Goal: Information Seeking & Learning: Learn about a topic

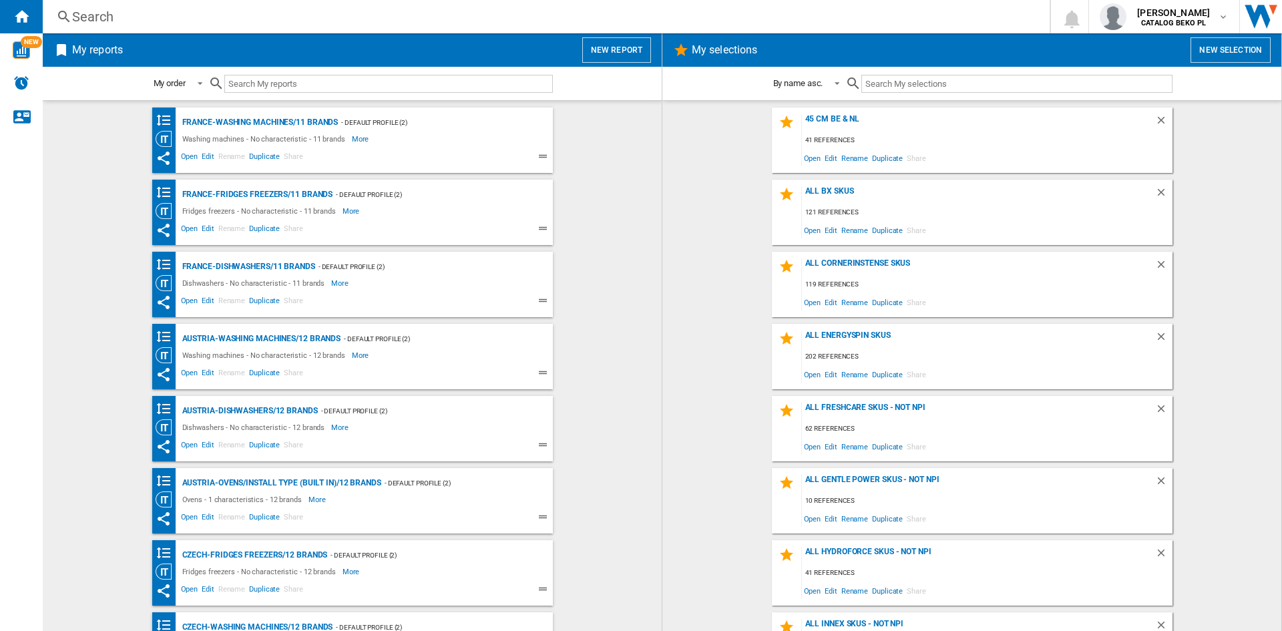
click at [613, 130] on wk-bookmarked-report "France-Washing machines/11 brands - Default profile (2) Washing machines - No c…" at bounding box center [352, 140] width 592 height 65
click at [608, 43] on button "New report" at bounding box center [616, 49] width 69 height 25
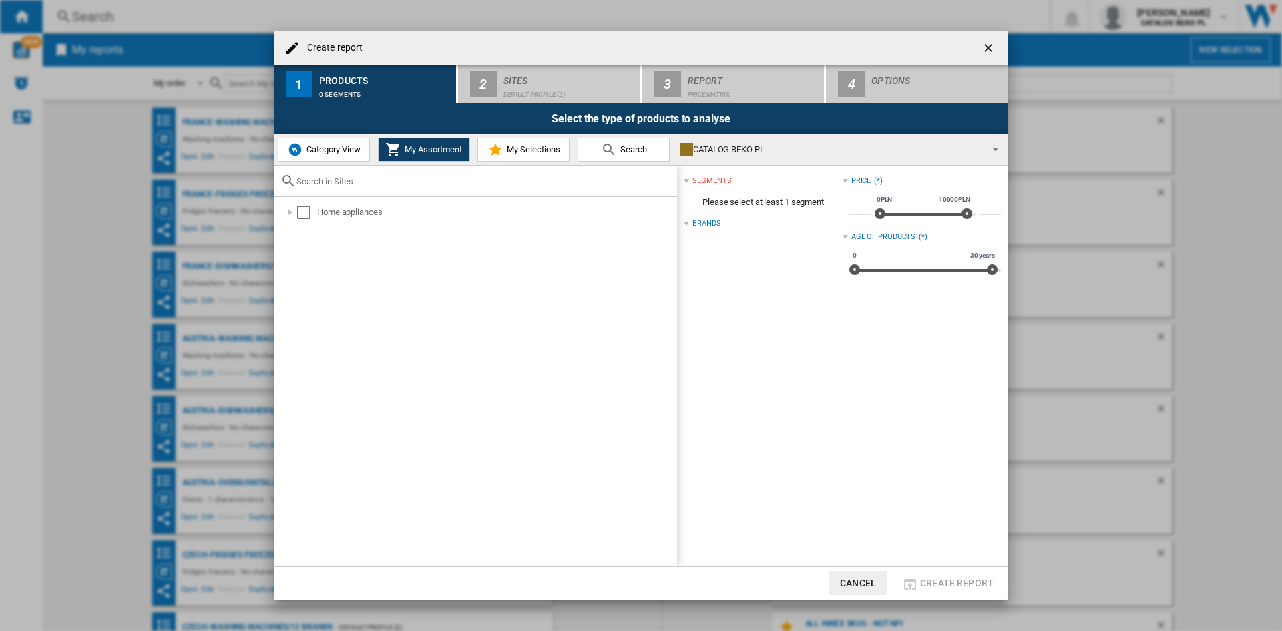
click at [501, 142] on md-icon at bounding box center [496, 150] width 16 height 16
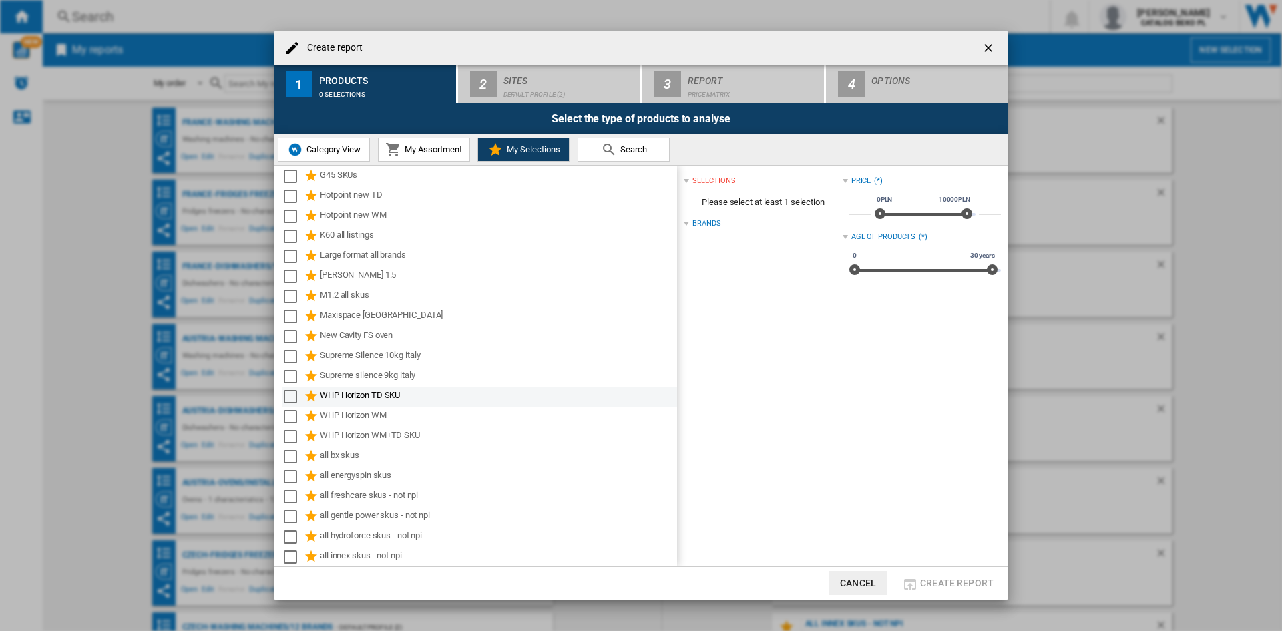
scroll to position [200, 0]
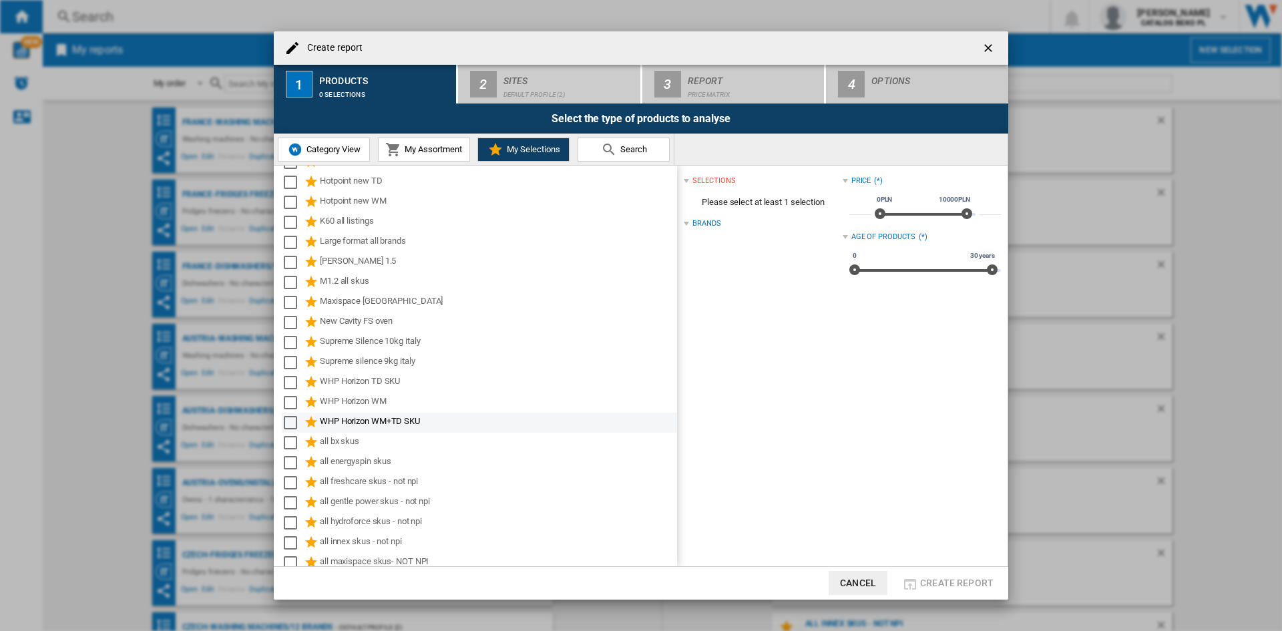
click at [298, 421] on md-checkbox "Select" at bounding box center [294, 423] width 20 height 16
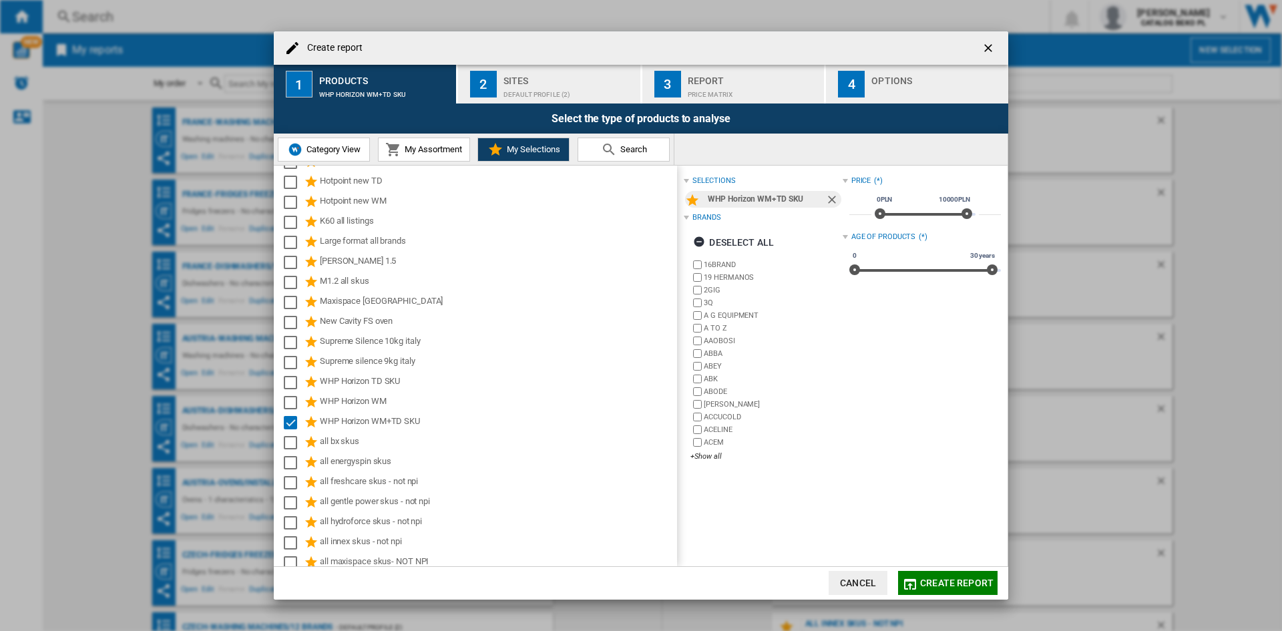
click at [538, 87] on div "Default profile (2)" at bounding box center [570, 91] width 132 height 14
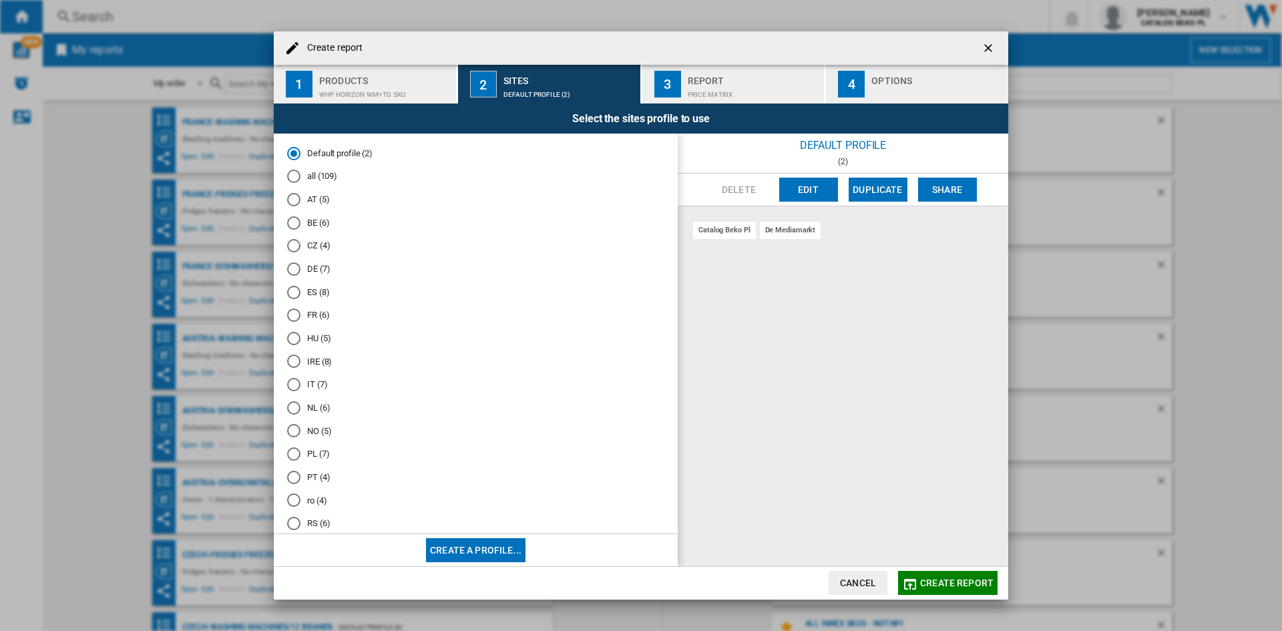
click at [314, 385] on md-radio-button "IT (7)" at bounding box center [475, 385] width 377 height 13
click at [899, 67] on button "4 Options" at bounding box center [917, 84] width 182 height 39
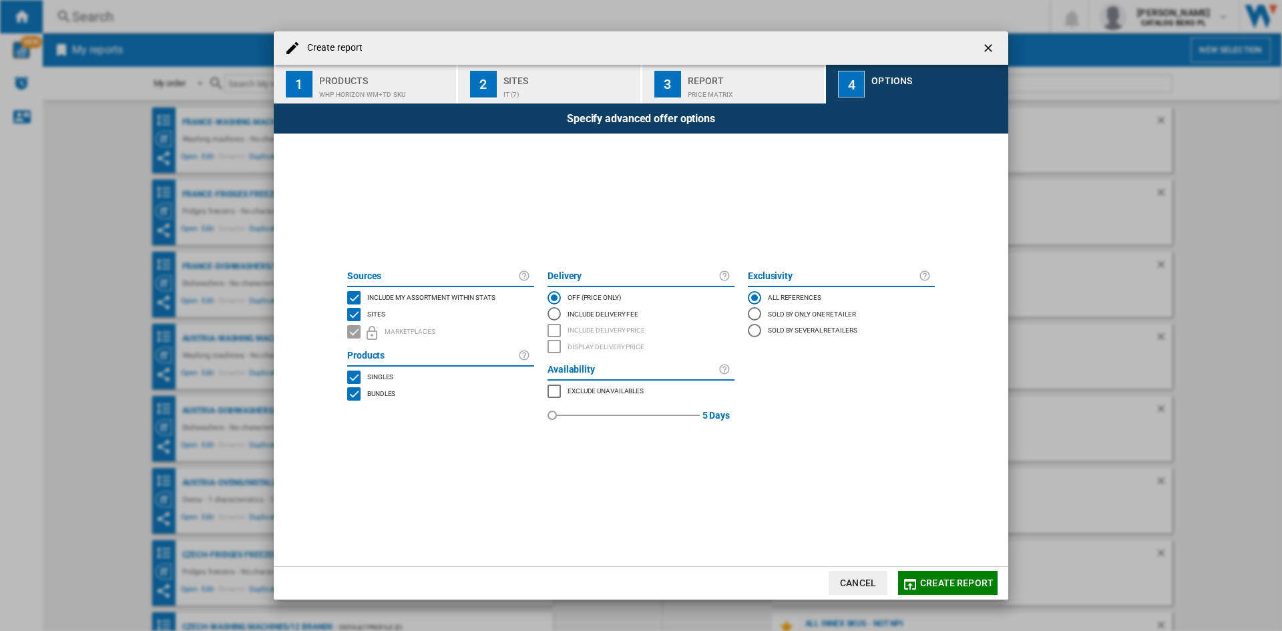
click at [433, 294] on span "Include my assortment within stats" at bounding box center [431, 296] width 128 height 9
click at [940, 585] on span "Create report" at bounding box center [956, 583] width 73 height 11
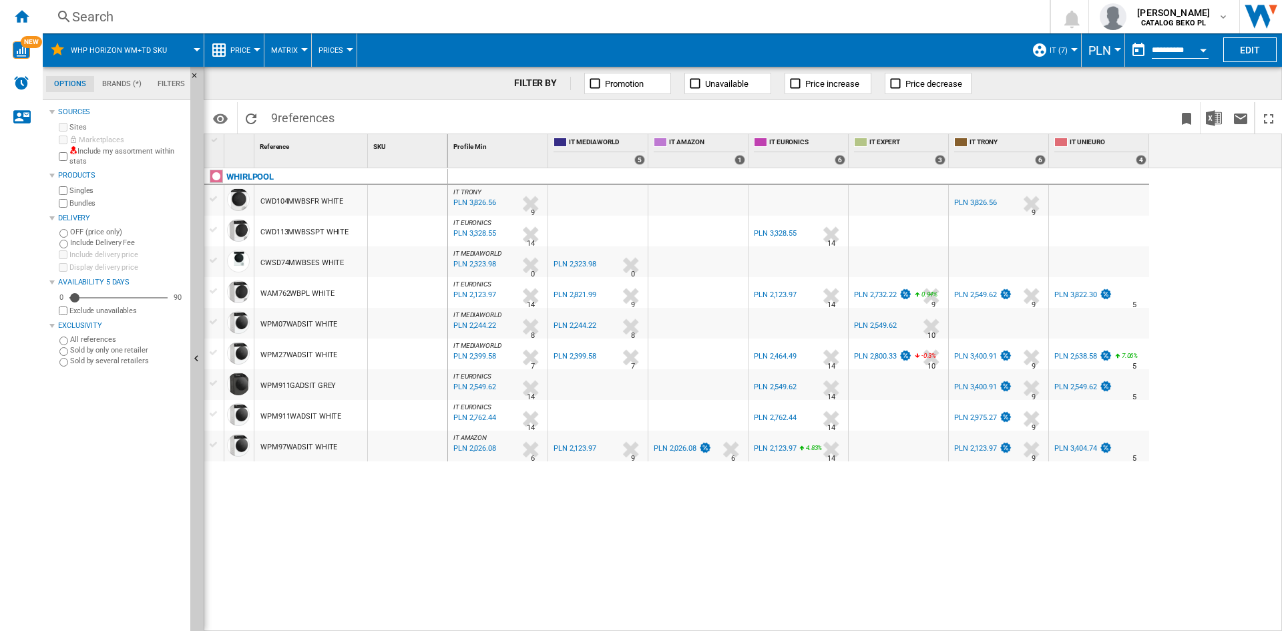
click at [1103, 46] on span "PLN" at bounding box center [1100, 50] width 23 height 14
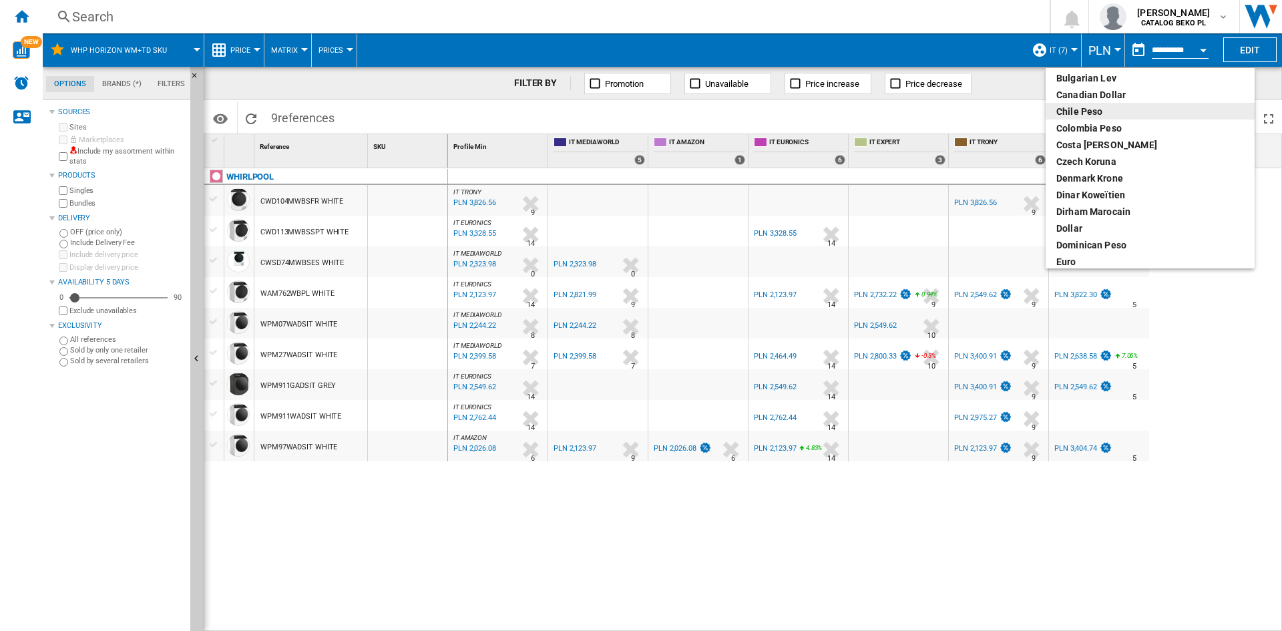
scroll to position [134, 0]
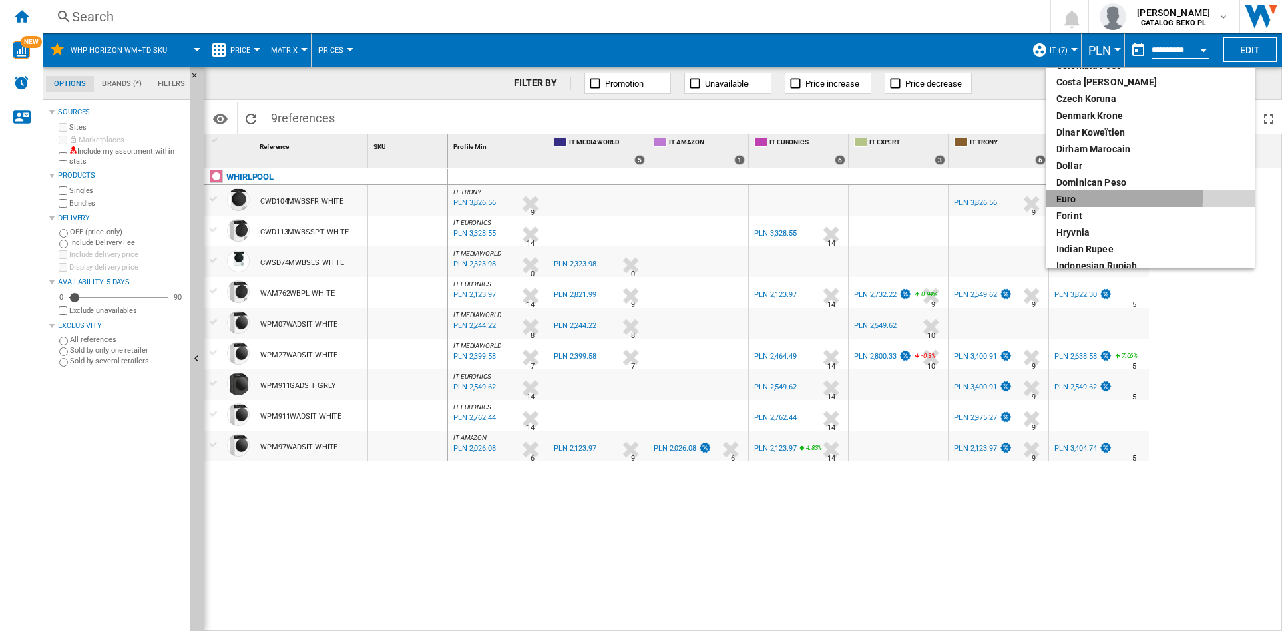
click at [1073, 196] on div "euro" at bounding box center [1151, 198] width 188 height 13
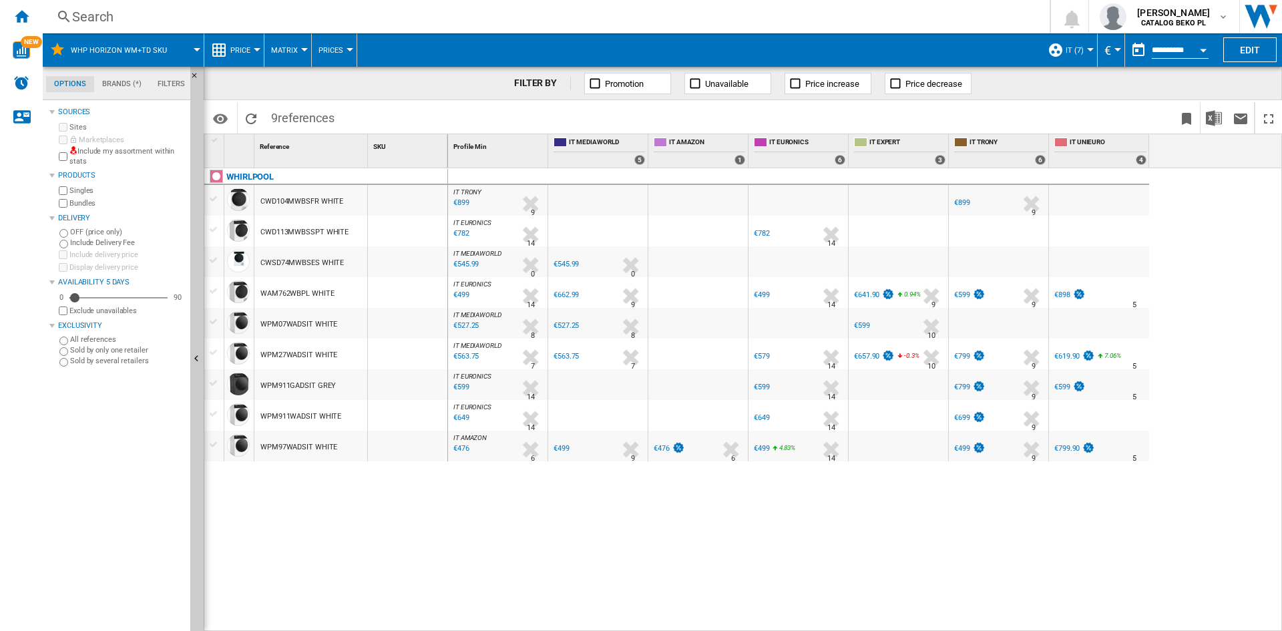
click at [240, 49] on span "Price" at bounding box center [240, 50] width 20 height 9
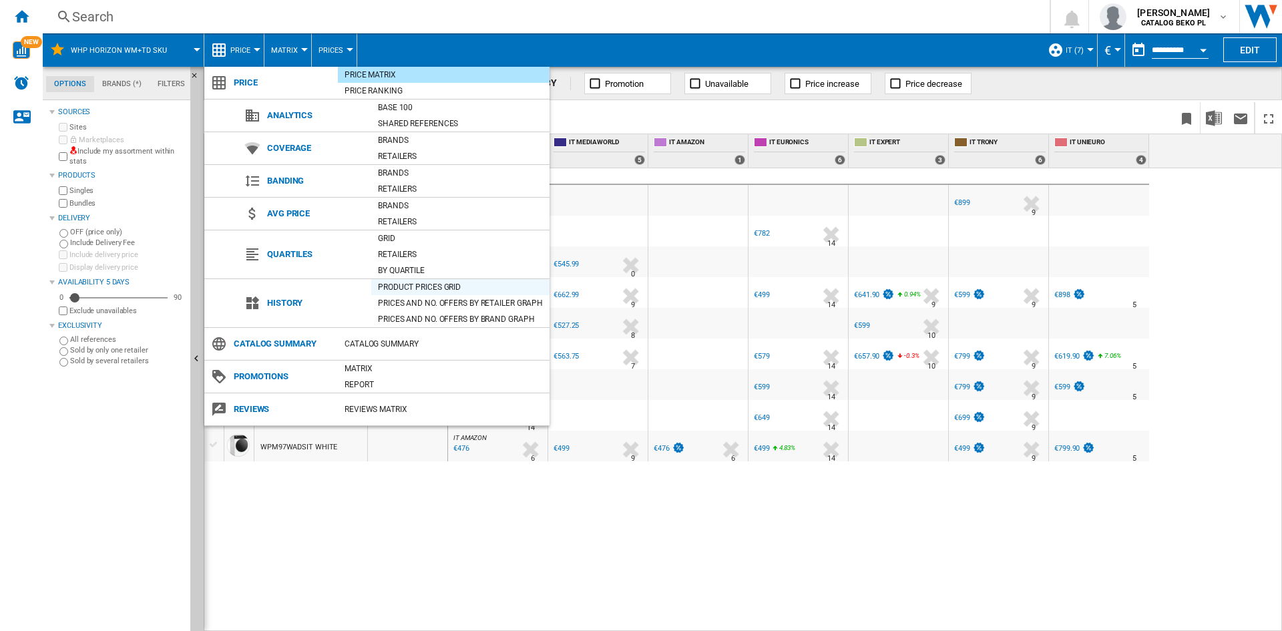
click at [423, 288] on div "Product prices grid" at bounding box center [460, 287] width 178 height 13
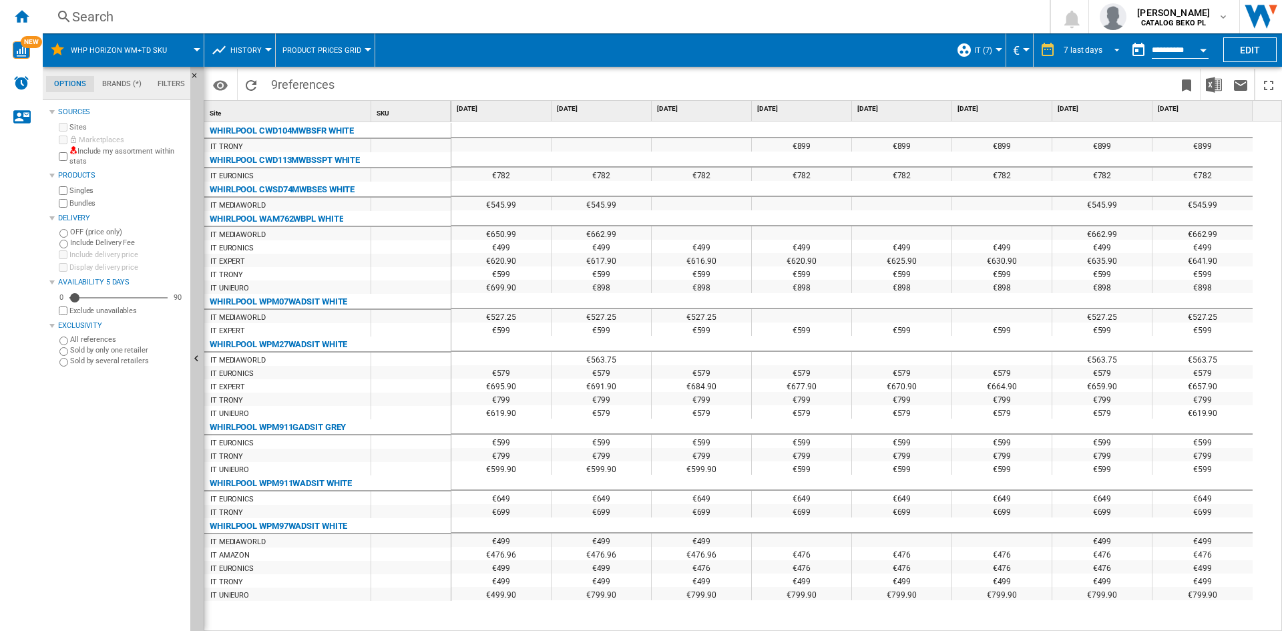
click at [1099, 42] on md-select-value "7 last days" at bounding box center [1094, 50] width 63 height 20
click at [1087, 212] on div "32 last weeks" at bounding box center [1086, 211] width 48 height 11
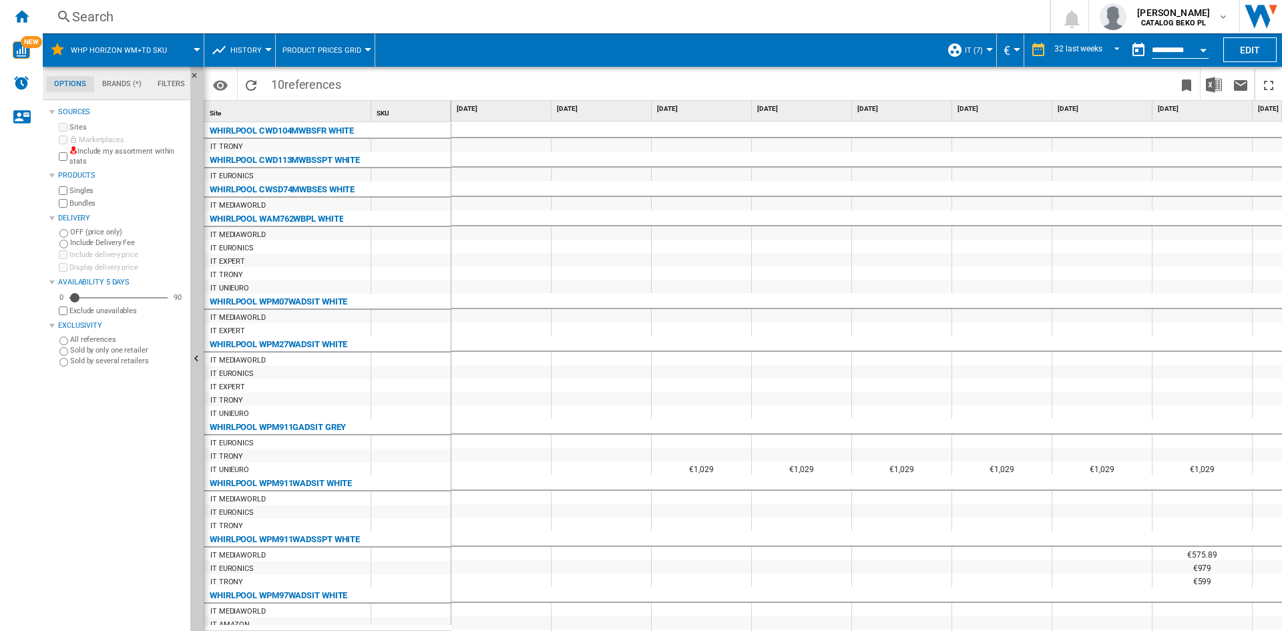
click at [238, 52] on span "History" at bounding box center [245, 50] width 31 height 9
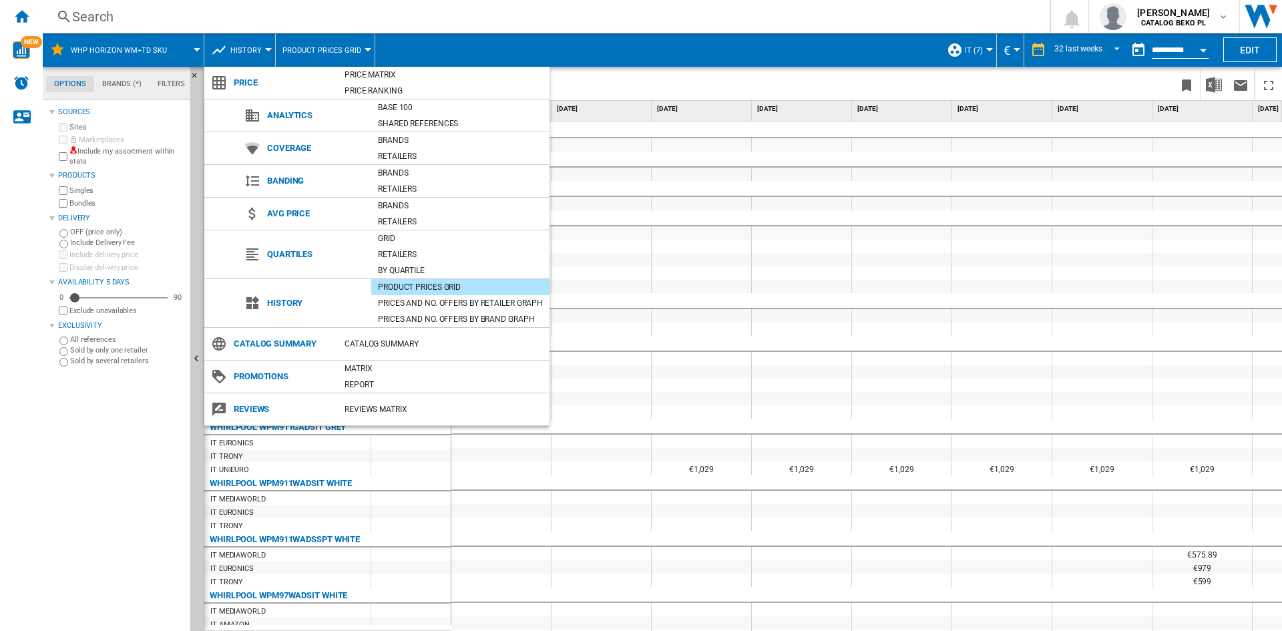
click at [661, 61] on md-backdrop at bounding box center [641, 315] width 1282 height 631
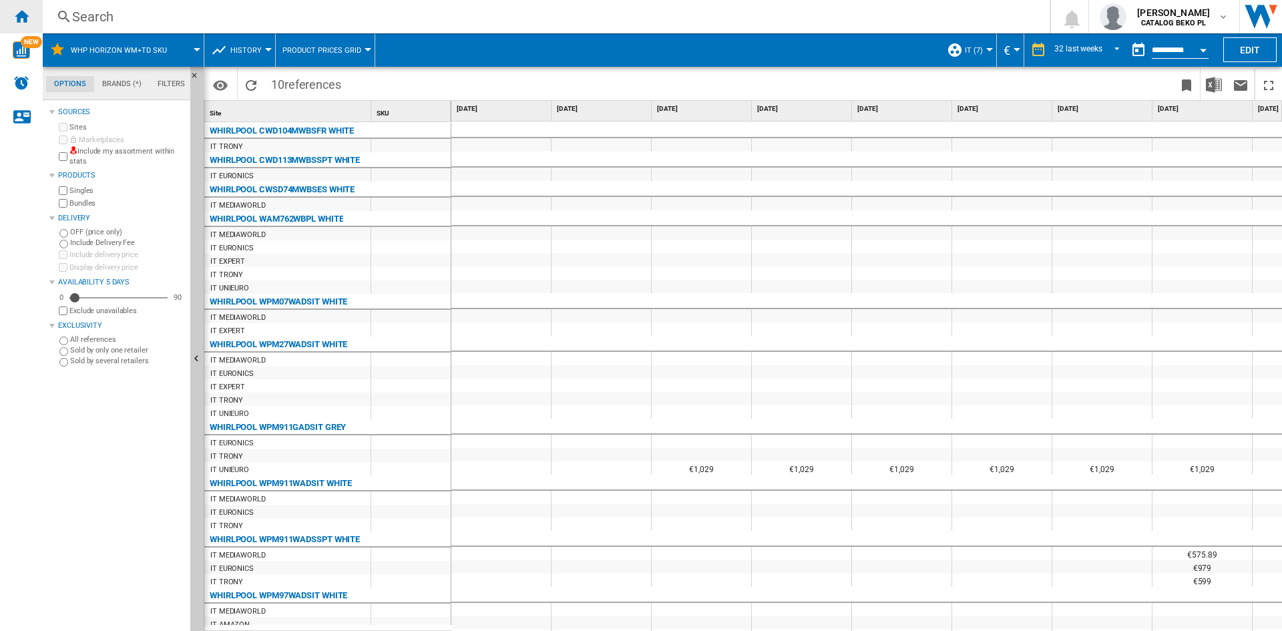
click at [13, 11] on div "Home" at bounding box center [21, 16] width 43 height 33
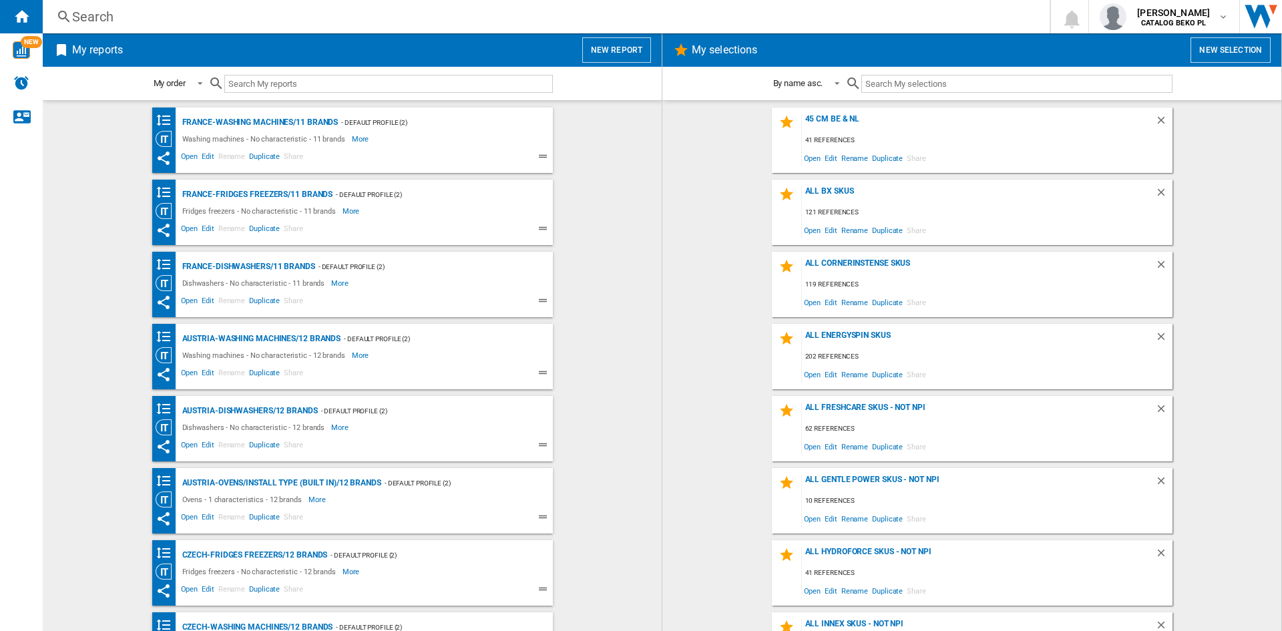
click at [612, 47] on button "New report" at bounding box center [616, 49] width 69 height 25
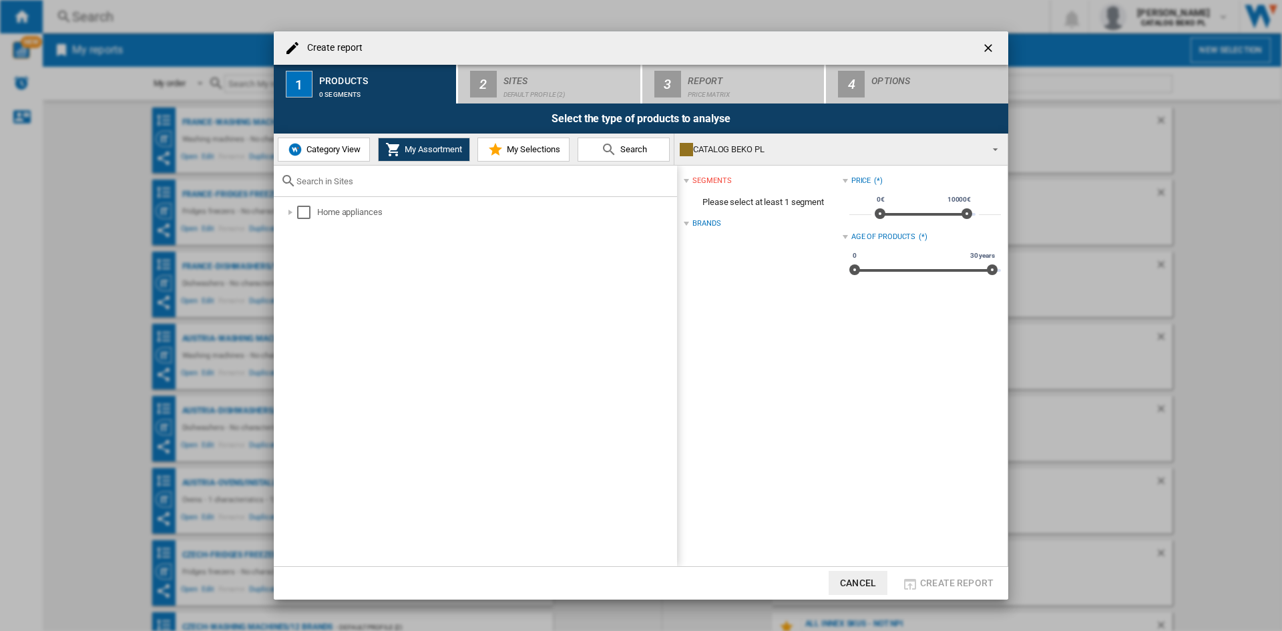
click at [537, 144] on span "My Selections" at bounding box center [532, 149] width 57 height 10
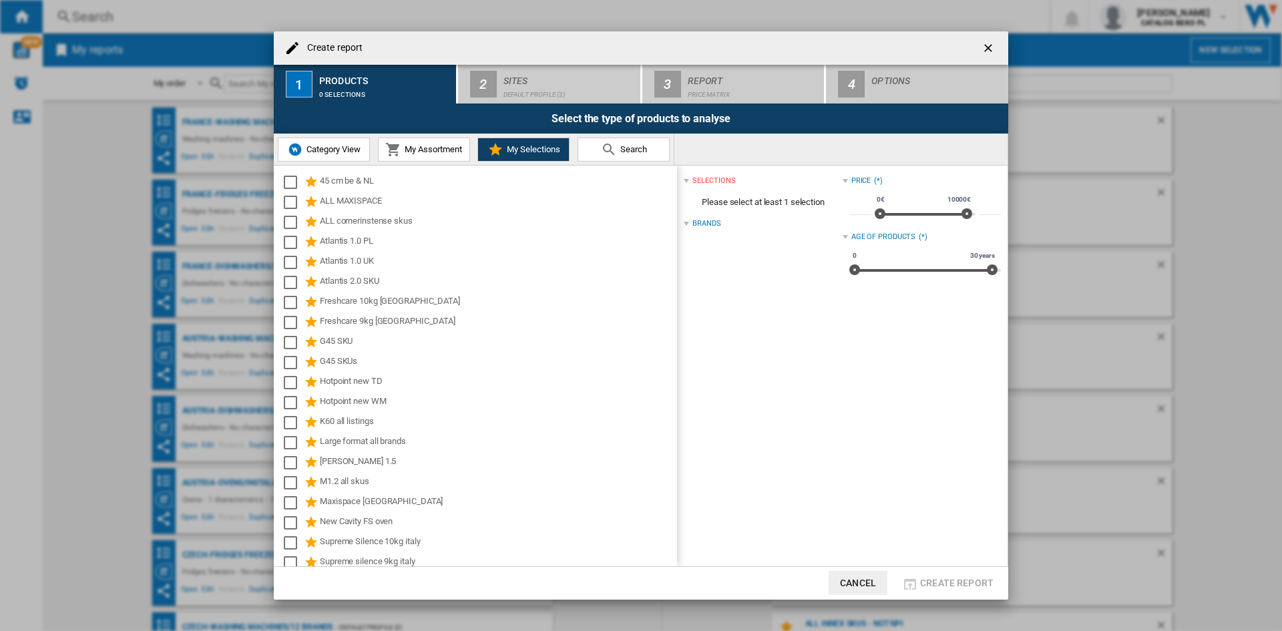
click at [321, 141] on button "Category View" at bounding box center [324, 150] width 92 height 24
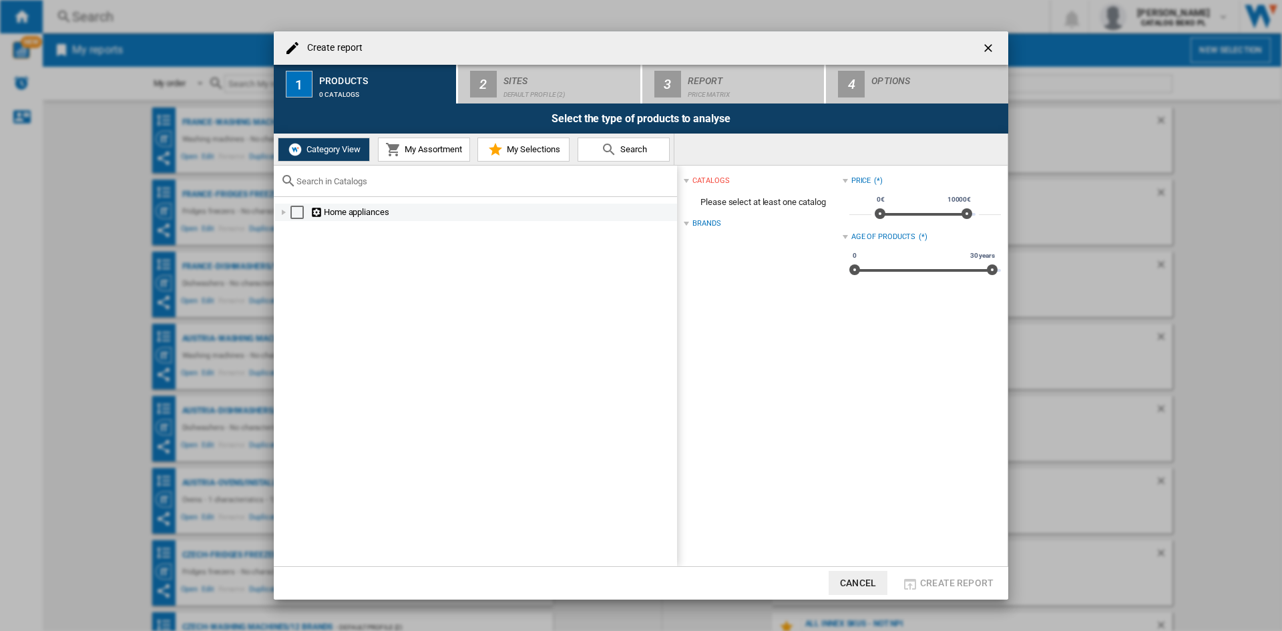
click at [285, 214] on div "Create report ..." at bounding box center [283, 212] width 13 height 13
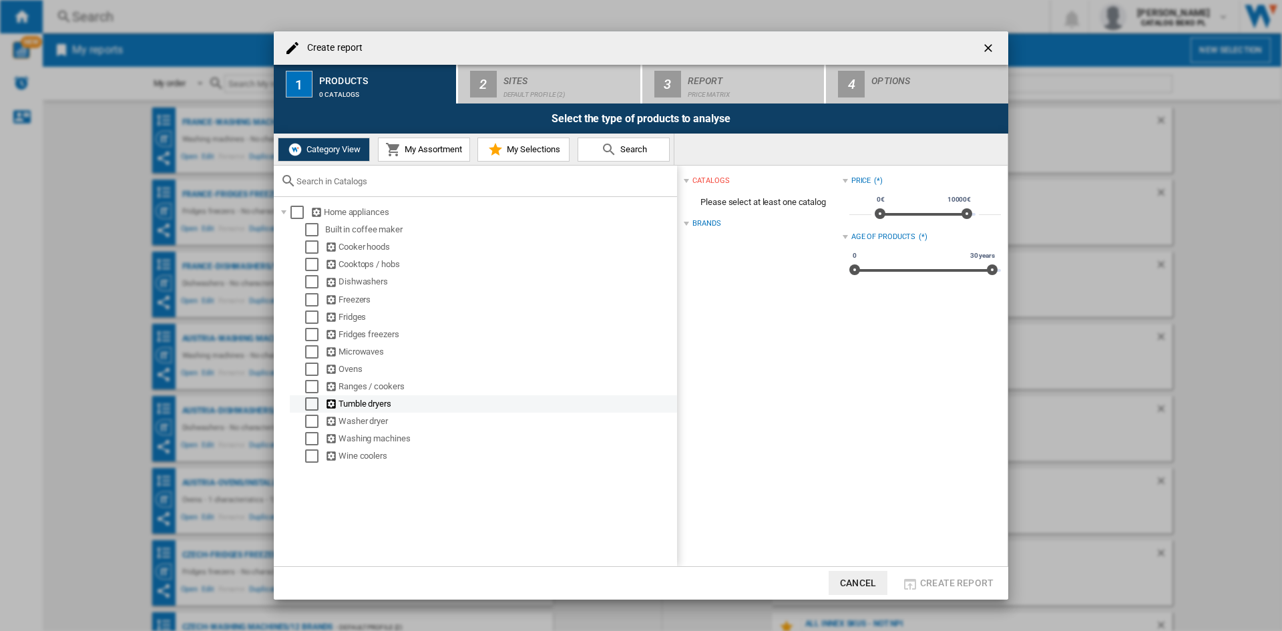
click at [315, 405] on div "Select" at bounding box center [311, 403] width 13 height 13
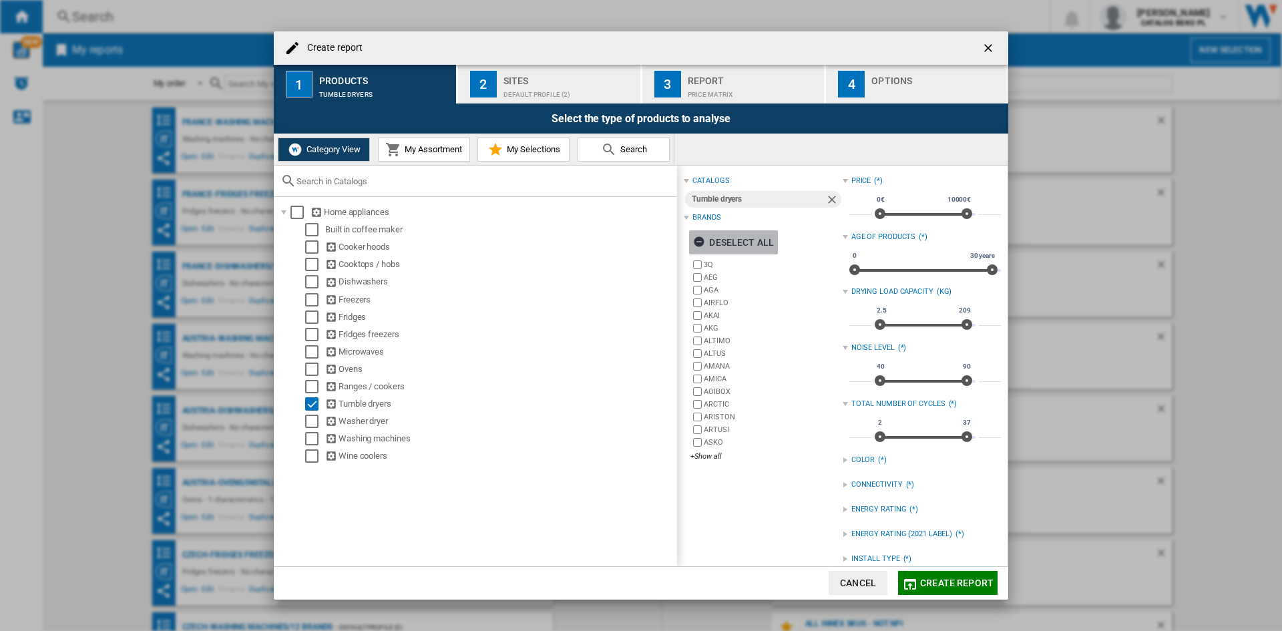
click at [761, 242] on div "Deselect all" at bounding box center [733, 242] width 81 height 24
click at [706, 458] on div "+Show all" at bounding box center [767, 457] width 152 height 10
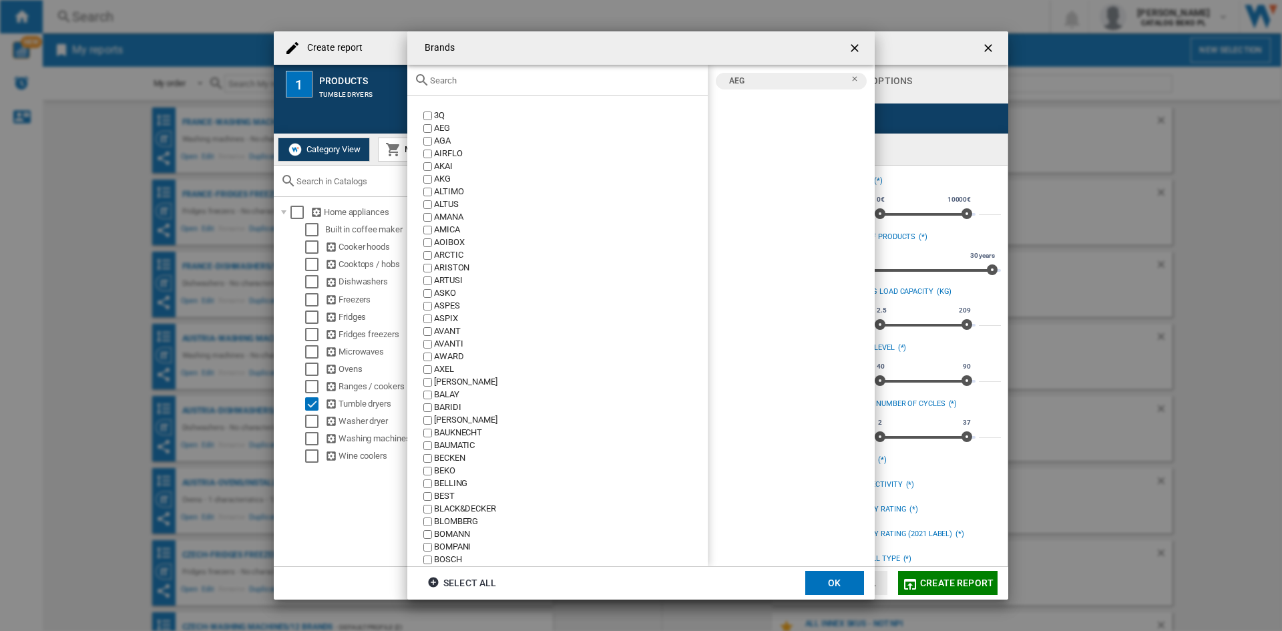
click at [498, 85] on div at bounding box center [557, 80] width 301 height 31
click at [500, 79] on input "text" at bounding box center [565, 80] width 271 height 10
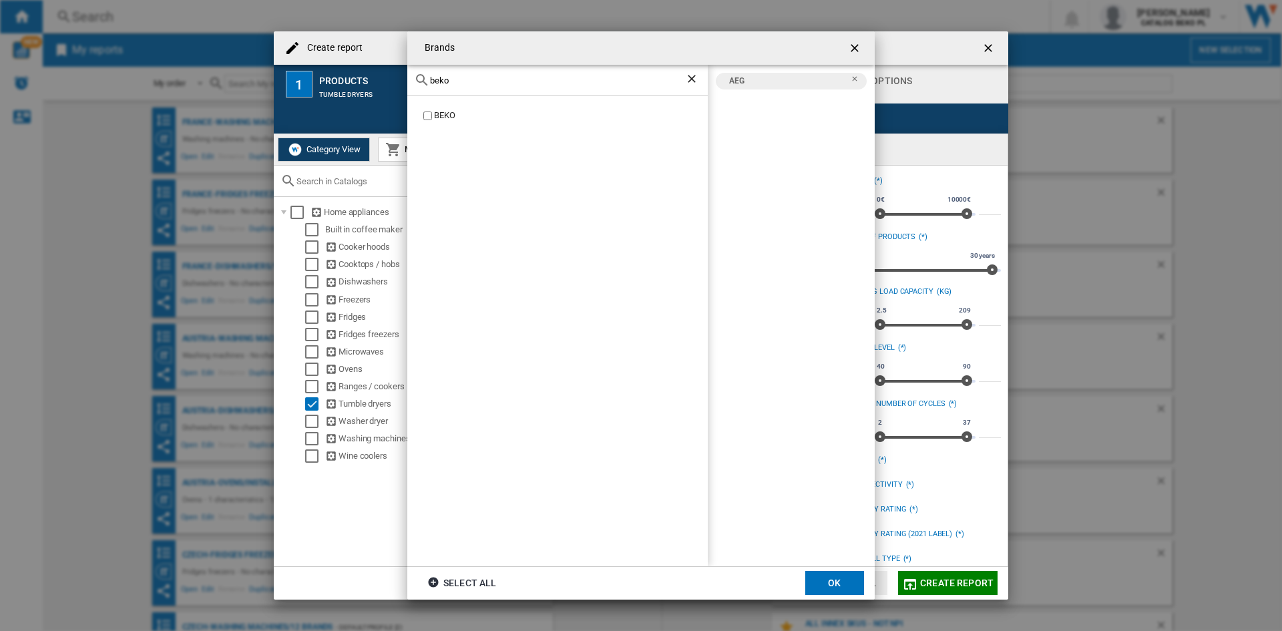
click at [450, 112] on div "BEKO" at bounding box center [571, 116] width 274 height 13
click at [496, 73] on div "beko" at bounding box center [557, 80] width 301 height 31
click at [496, 76] on div "beko" at bounding box center [557, 80] width 301 height 31
click at [501, 87] on div "beko" at bounding box center [557, 80] width 301 height 31
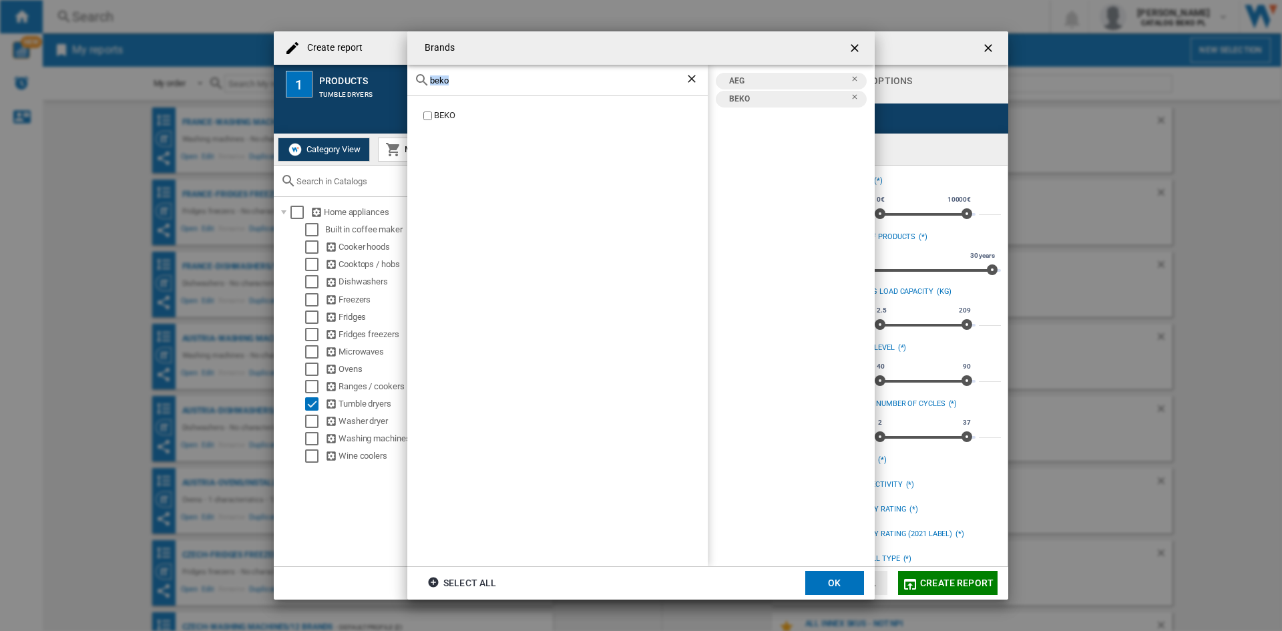
click at [495, 79] on input "beko" at bounding box center [557, 80] width 255 height 10
click at [495, 82] on input "beko" at bounding box center [557, 80] width 255 height 10
click at [456, 114] on div "BOSCH" at bounding box center [571, 116] width 274 height 13
click at [546, 81] on input "bosc" at bounding box center [557, 80] width 255 height 10
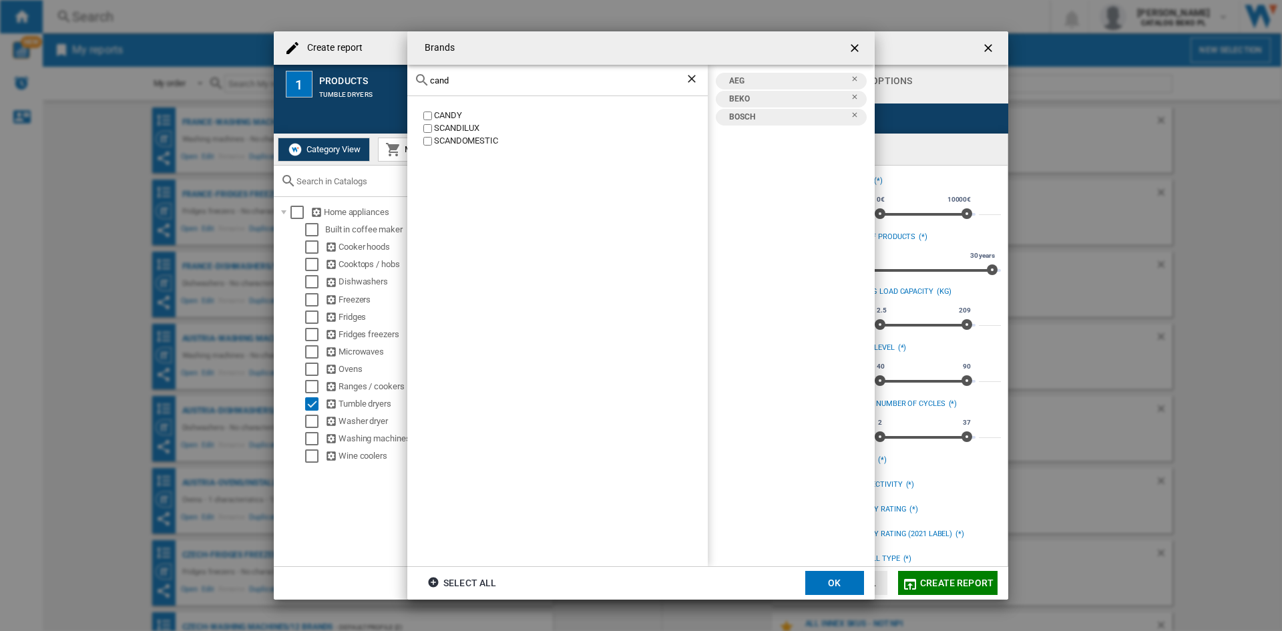
click at [460, 116] on div "CANDY" at bounding box center [571, 116] width 274 height 13
click at [506, 84] on input "cand" at bounding box center [557, 80] width 255 height 10
click at [451, 166] on div "ELECTROLUX" at bounding box center [571, 166] width 274 height 13
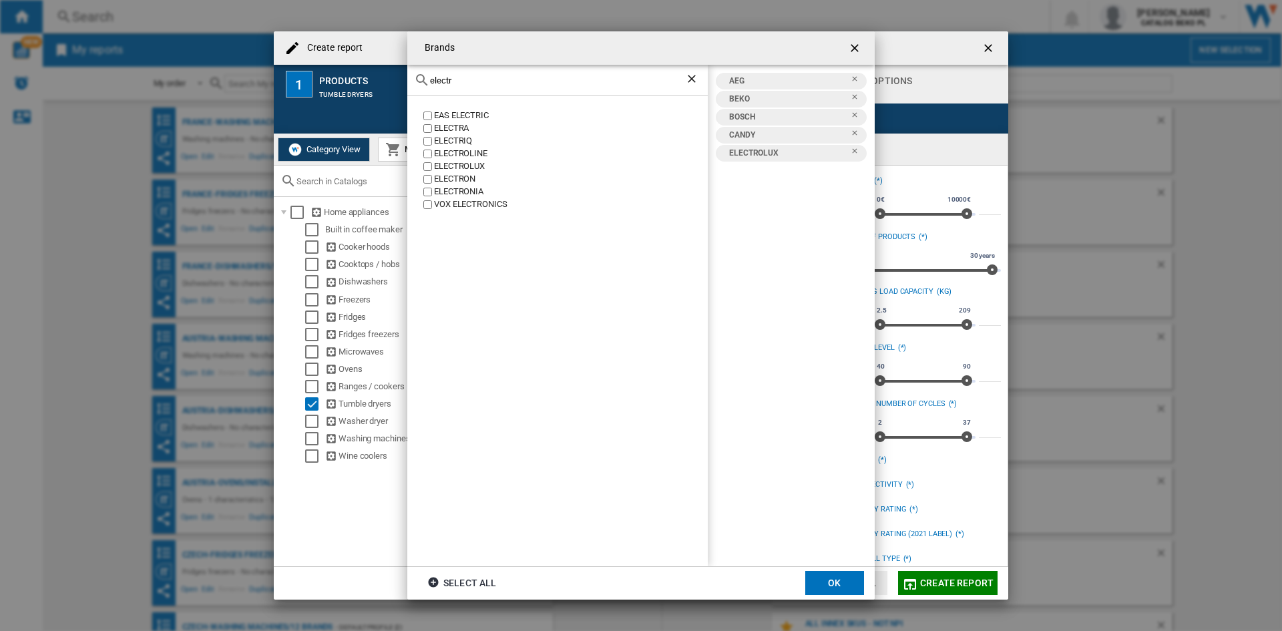
click at [543, 88] on div "electr" at bounding box center [557, 80] width 301 height 31
click at [543, 78] on input "electr" at bounding box center [557, 80] width 255 height 10
click at [455, 121] on div "HAIER" at bounding box center [571, 116] width 274 height 13
click at [464, 79] on input "hai" at bounding box center [557, 80] width 255 height 10
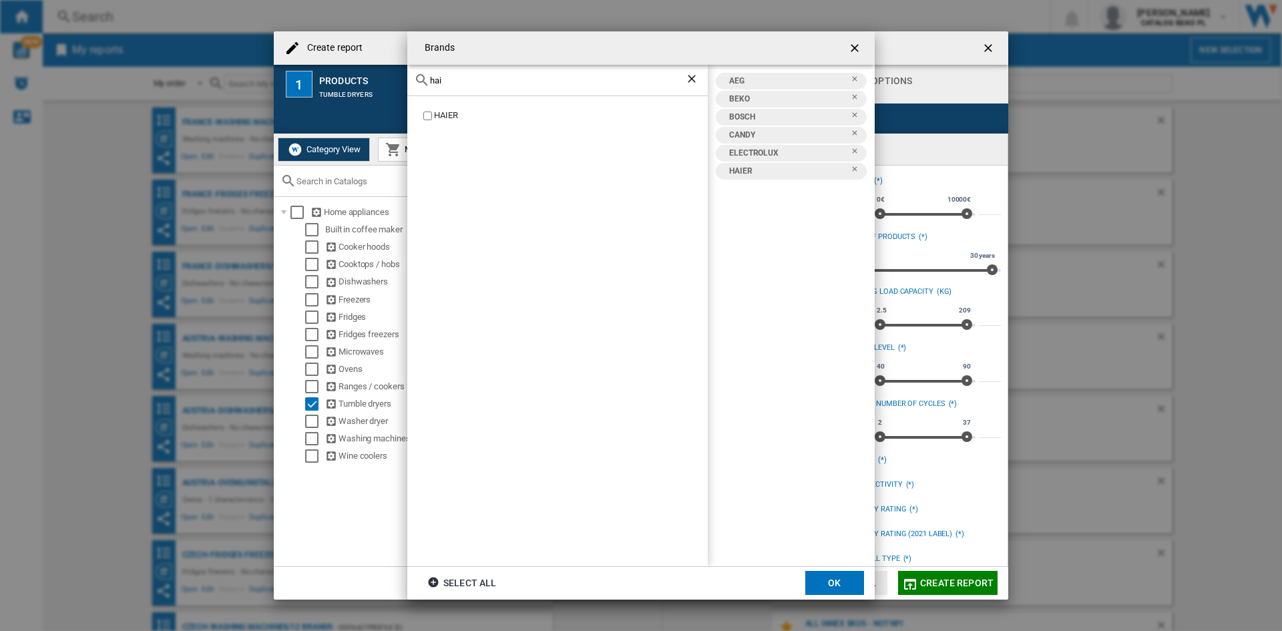
click at [464, 79] on input "hai" at bounding box center [557, 80] width 255 height 10
click at [442, 116] on div "HISENSE" at bounding box center [571, 116] width 274 height 13
click at [503, 79] on input "hise" at bounding box center [557, 80] width 255 height 10
click at [456, 116] on div "HOOVER" at bounding box center [571, 116] width 274 height 13
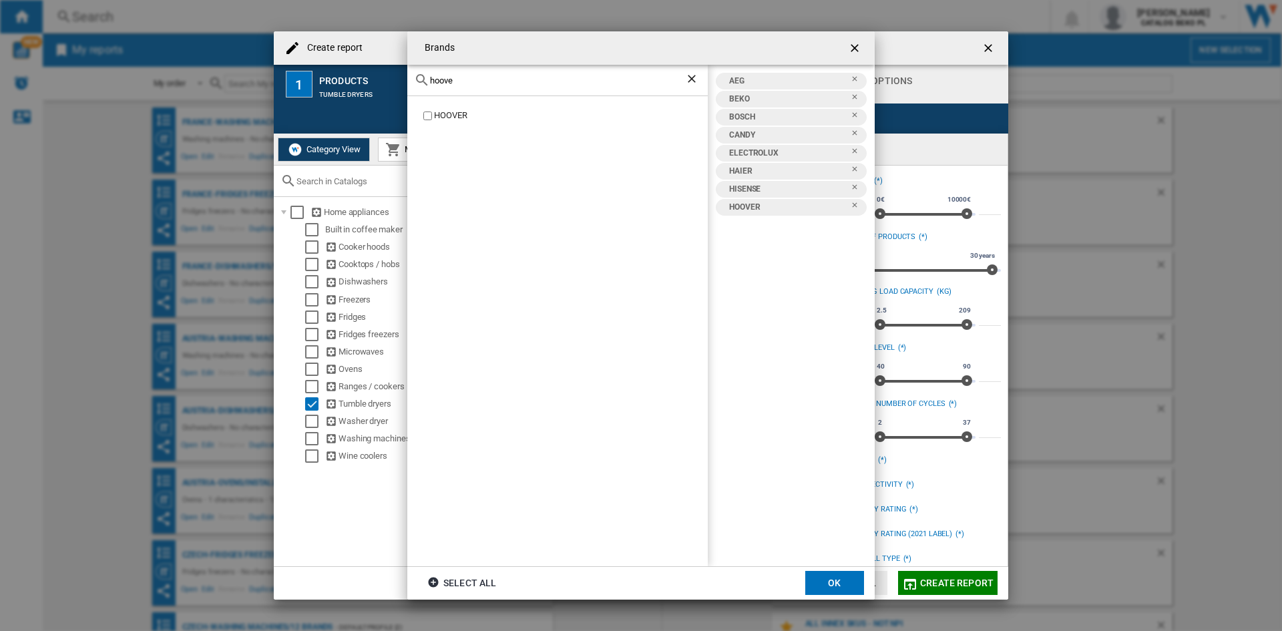
click at [549, 67] on div "hoove" at bounding box center [557, 80] width 301 height 31
click at [548, 81] on input "hoove" at bounding box center [557, 80] width 255 height 10
click at [464, 116] on div "HOTPOINT" at bounding box center [571, 116] width 274 height 13
click at [466, 131] on div "HOTPOINT ARISTON" at bounding box center [571, 128] width 274 height 13
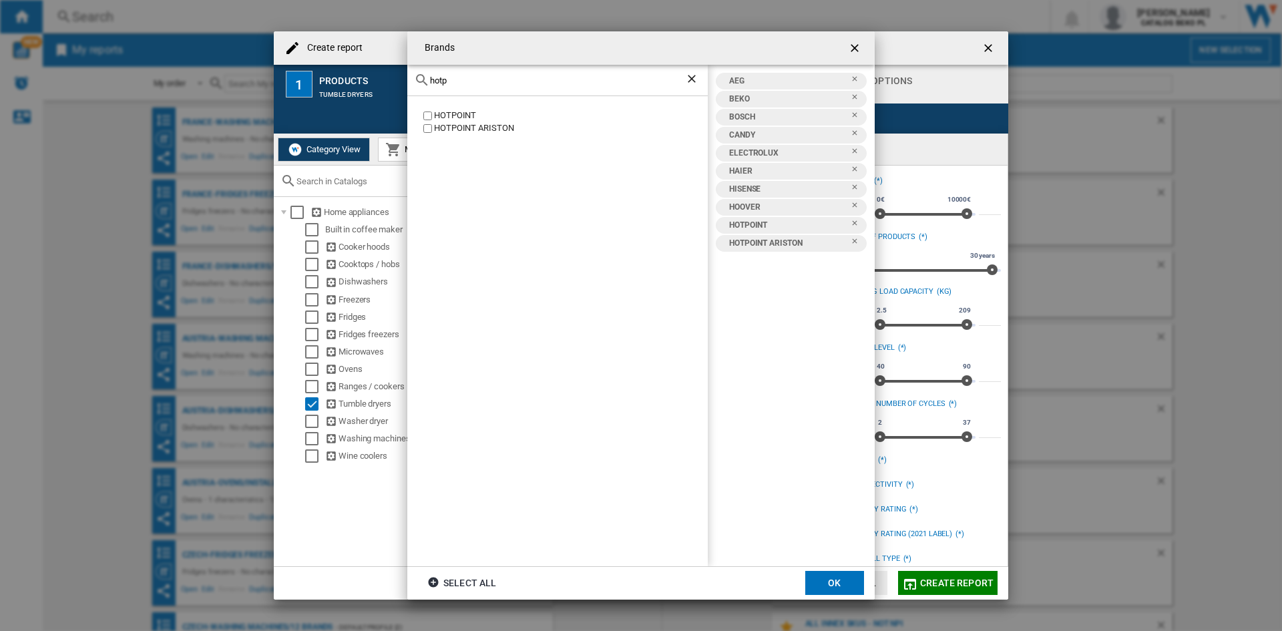
click at [490, 79] on input "hotp" at bounding box center [557, 80] width 255 height 10
click at [491, 79] on input "hotp" at bounding box center [557, 80] width 255 height 10
click at [437, 110] on div "LG" at bounding box center [557, 331] width 301 height 470
click at [437, 116] on div "LG" at bounding box center [571, 116] width 274 height 13
click at [491, 80] on input "lg" at bounding box center [557, 80] width 255 height 10
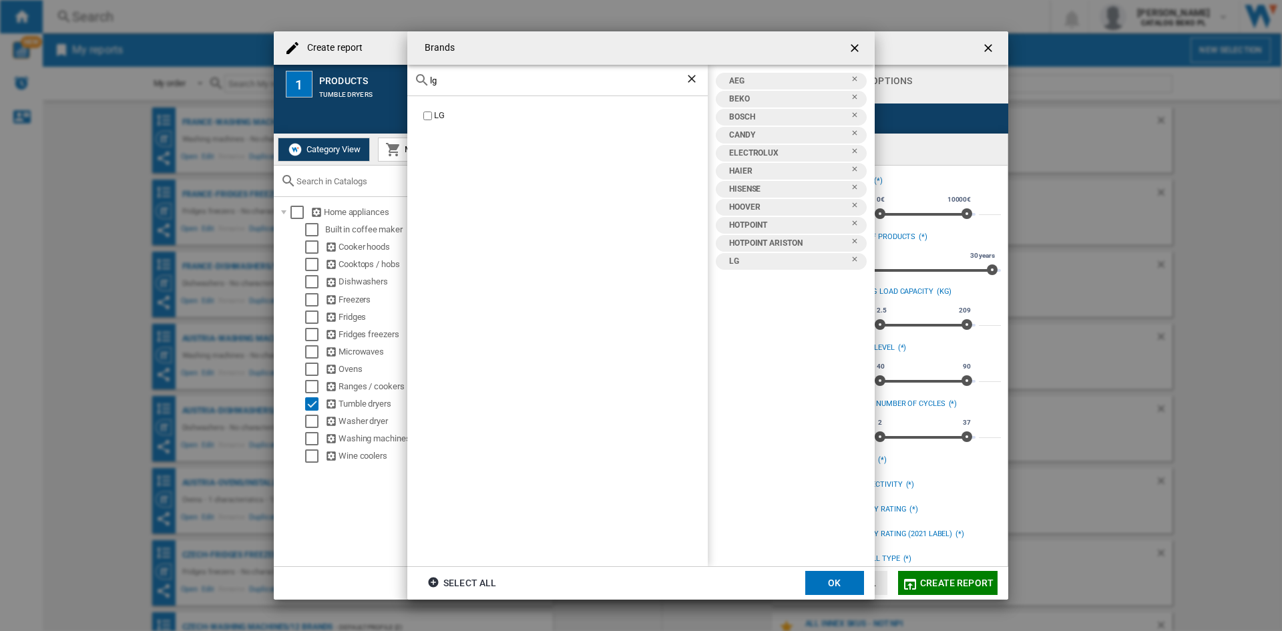
click at [492, 80] on input "lg" at bounding box center [557, 80] width 255 height 10
click at [457, 120] on div "SAMSUNG" at bounding box center [571, 116] width 274 height 13
click at [473, 85] on div "sams" at bounding box center [557, 80] width 301 height 31
click at [475, 77] on input "sams" at bounding box center [557, 80] width 255 height 10
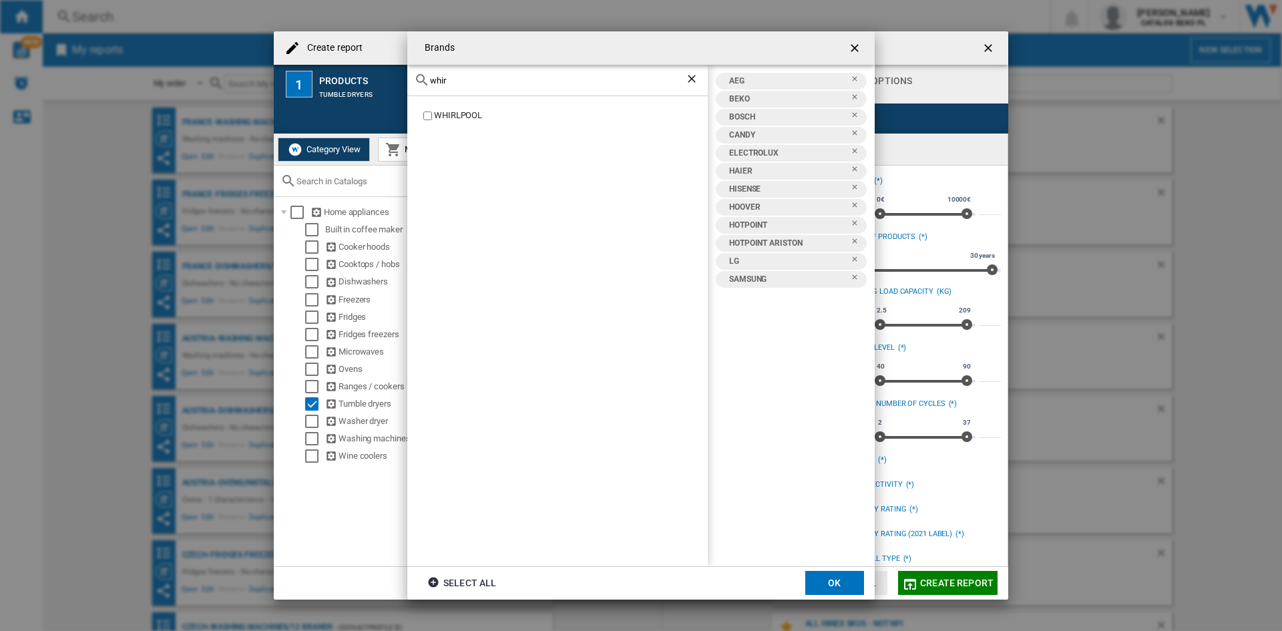
type input "whir"
click at [461, 114] on div "WHIRLPOOL" at bounding box center [571, 116] width 274 height 13
click at [831, 583] on button "OK" at bounding box center [835, 583] width 59 height 24
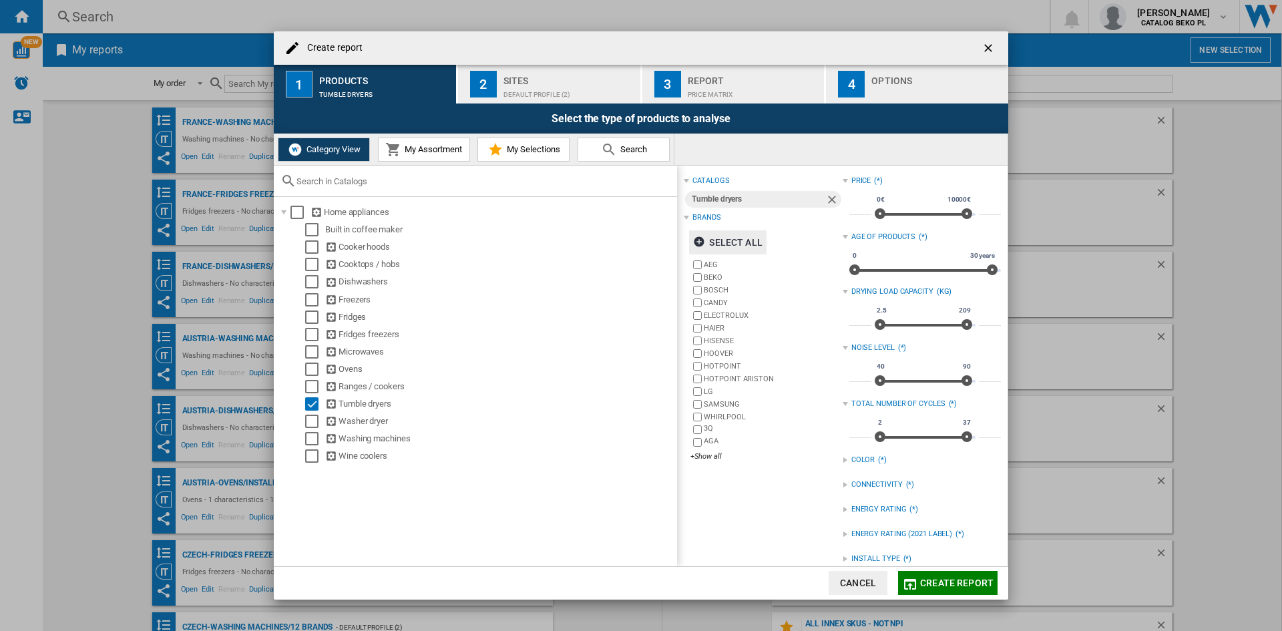
click at [852, 319] on input "***" at bounding box center [861, 319] width 22 height 13
type input "*"
click at [980, 322] on input "***" at bounding box center [990, 319] width 22 height 13
type input "*"
click at [766, 526] on div "catalogs Tumble dryers Brands Select all AEG BEKO BOSCH CANDY ELECTROLUX HAIER …" at bounding box center [763, 423] width 158 height 502
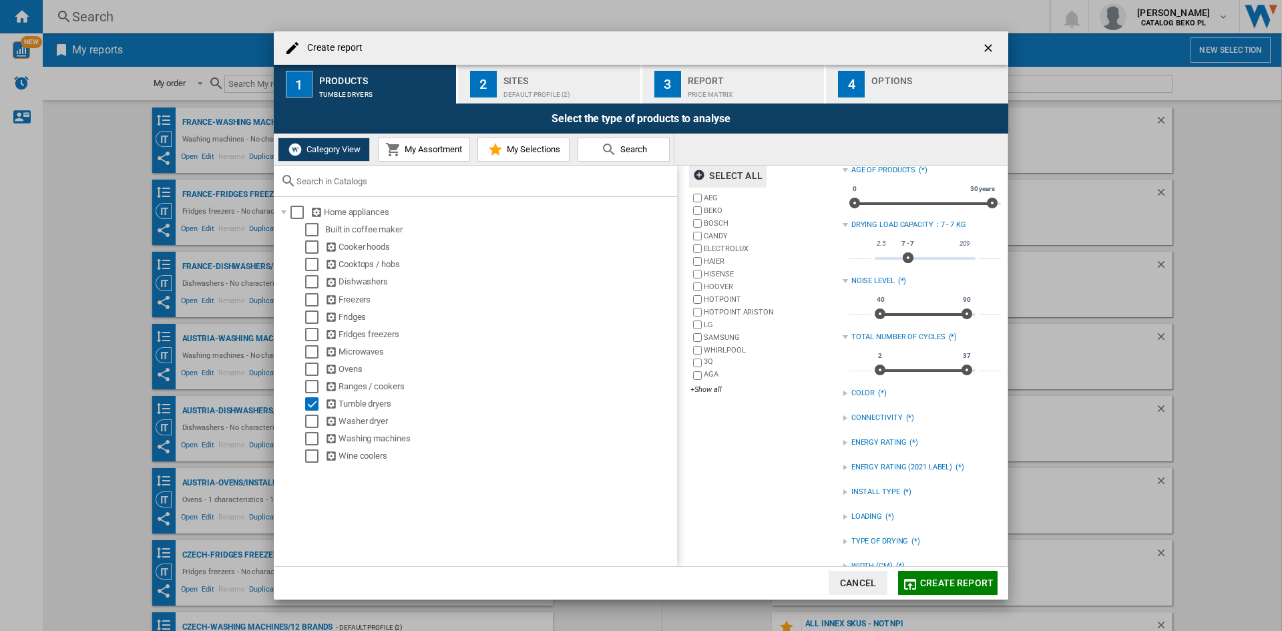
scroll to position [114, 0]
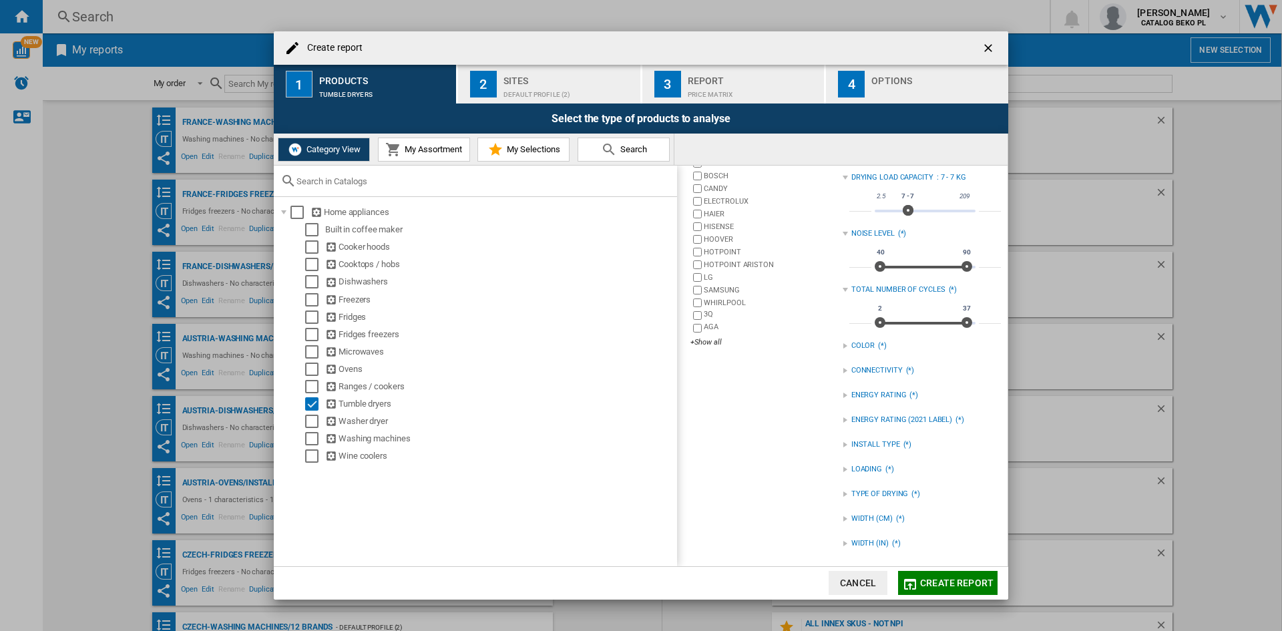
click at [843, 441] on div "INSTALL TYPE (*)" at bounding box center [922, 444] width 158 height 17
click at [753, 468] on div "catalogs Tumble dryers Brands Select all AEG BEKO BOSCH CANDY ELECTROLUX HAIER …" at bounding box center [763, 318] width 158 height 521
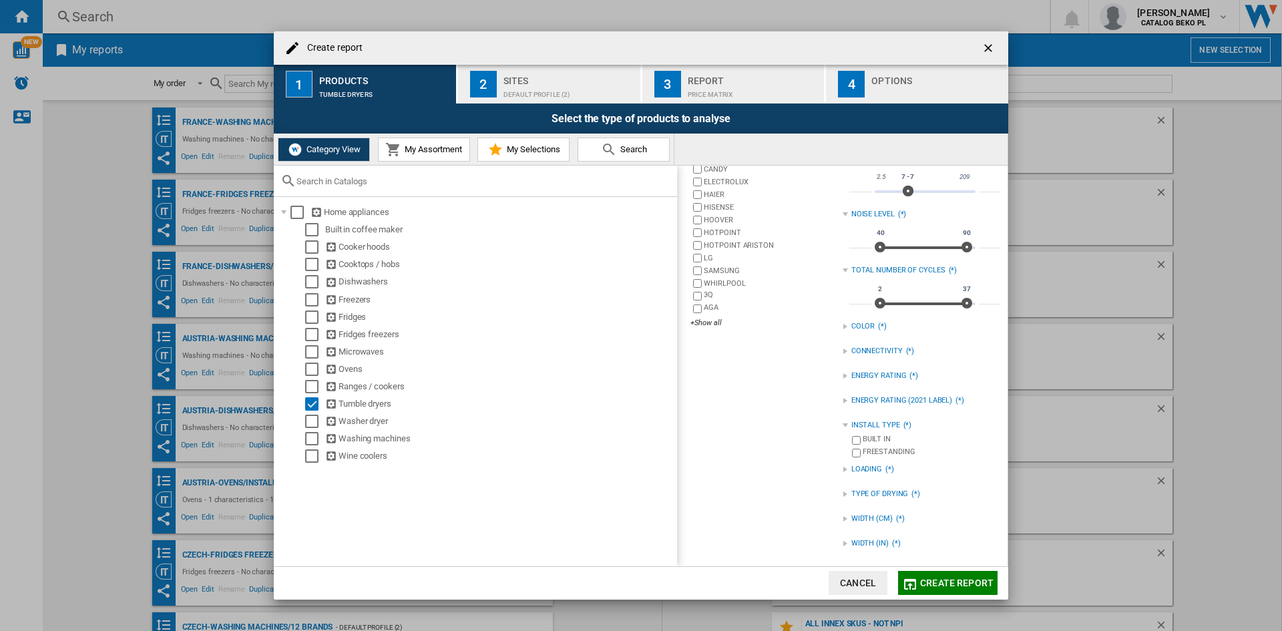
click at [843, 492] on div "Create report ..." at bounding box center [845, 494] width 5 height 5
click at [782, 505] on div "catalogs Tumble dryers Brands Select all AEG BEKO BOSCH CANDY ELECTROLUX HAIER …" at bounding box center [763, 315] width 158 height 553
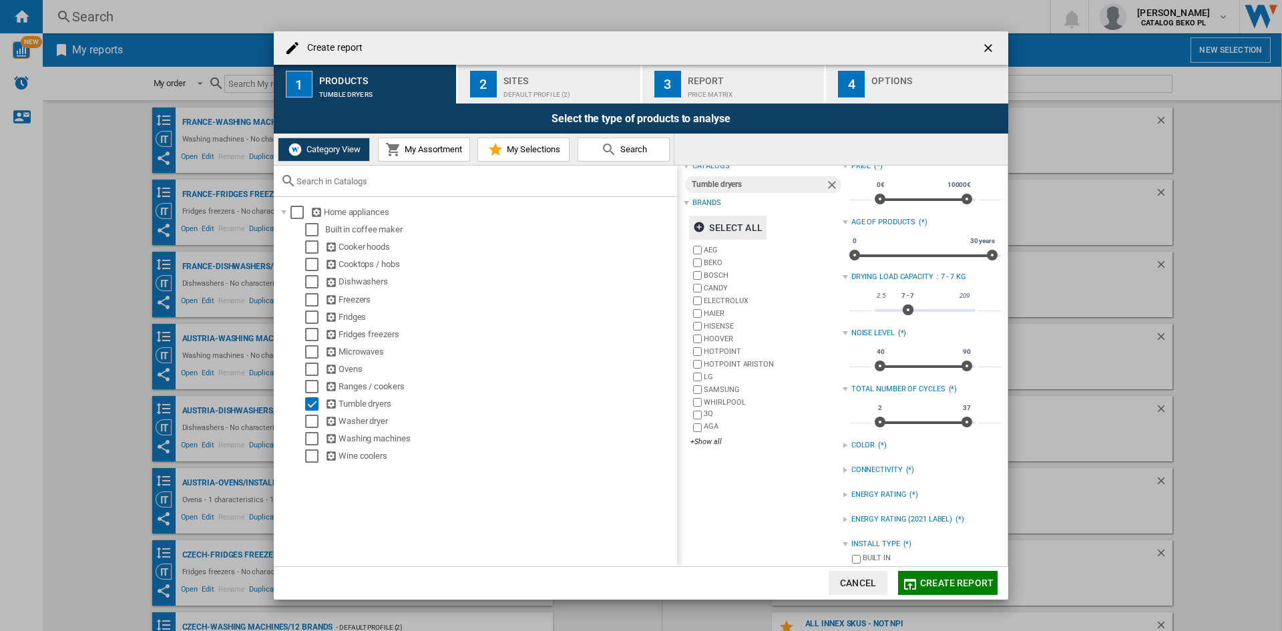
scroll to position [0, 0]
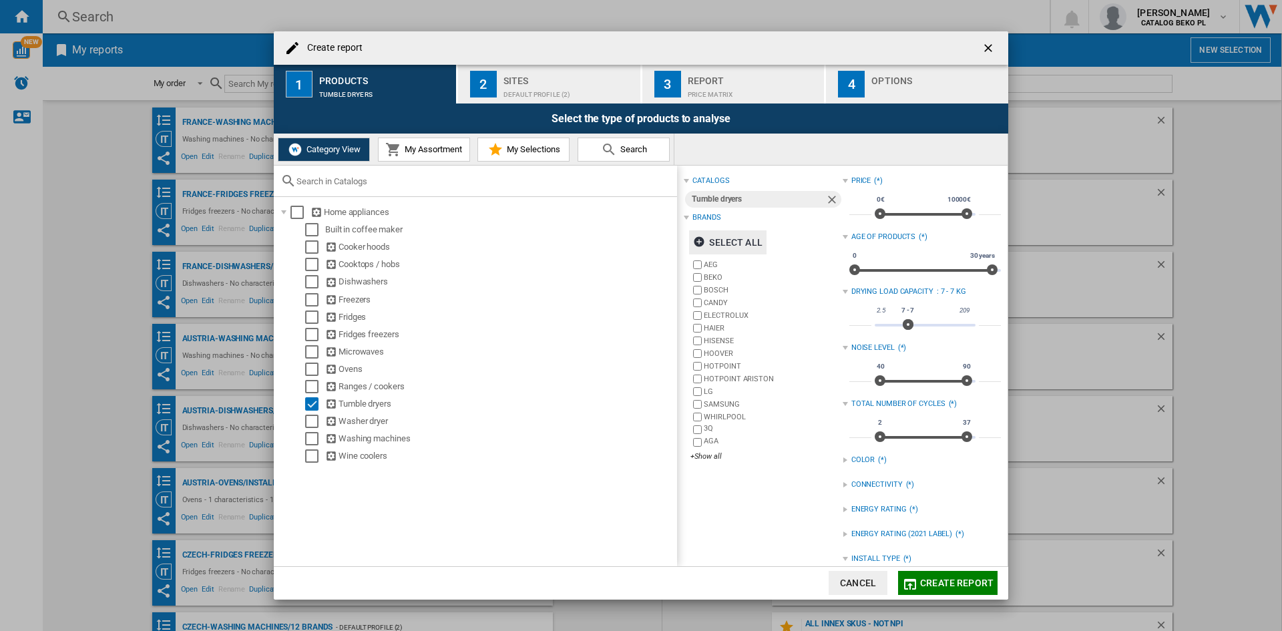
click at [528, 87] on div "Default profile (2)" at bounding box center [570, 91] width 132 height 14
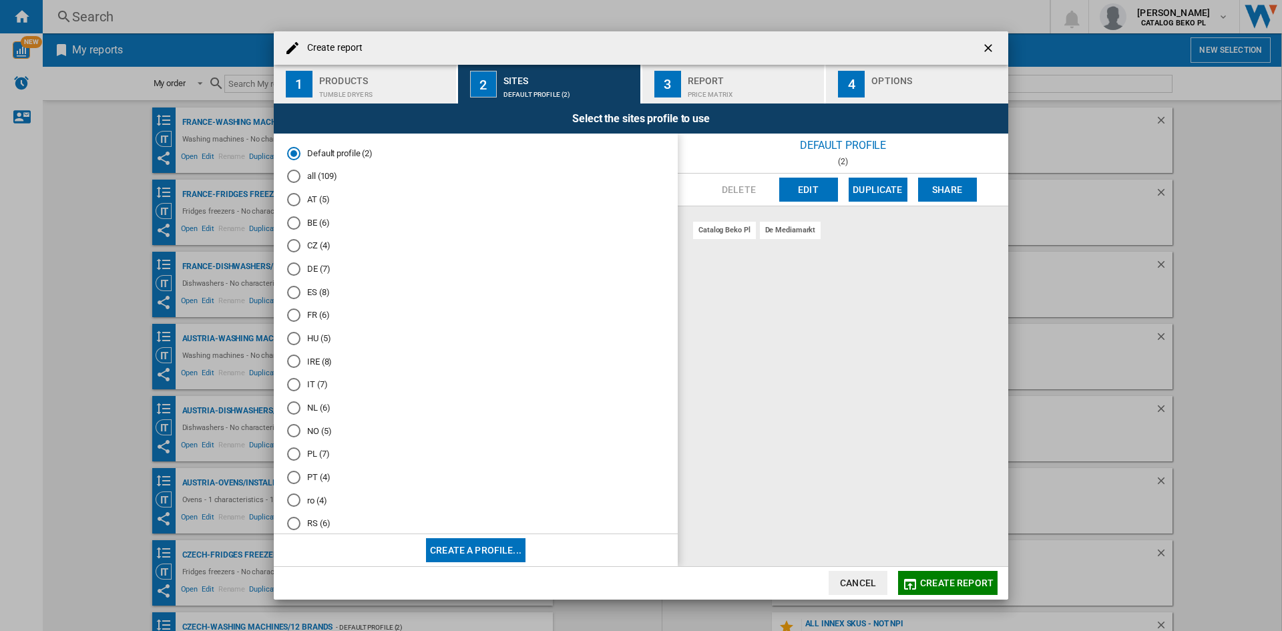
click at [310, 387] on md-radio-button "IT (7)" at bounding box center [475, 385] width 377 height 13
click at [952, 78] on div "Options" at bounding box center [938, 77] width 132 height 14
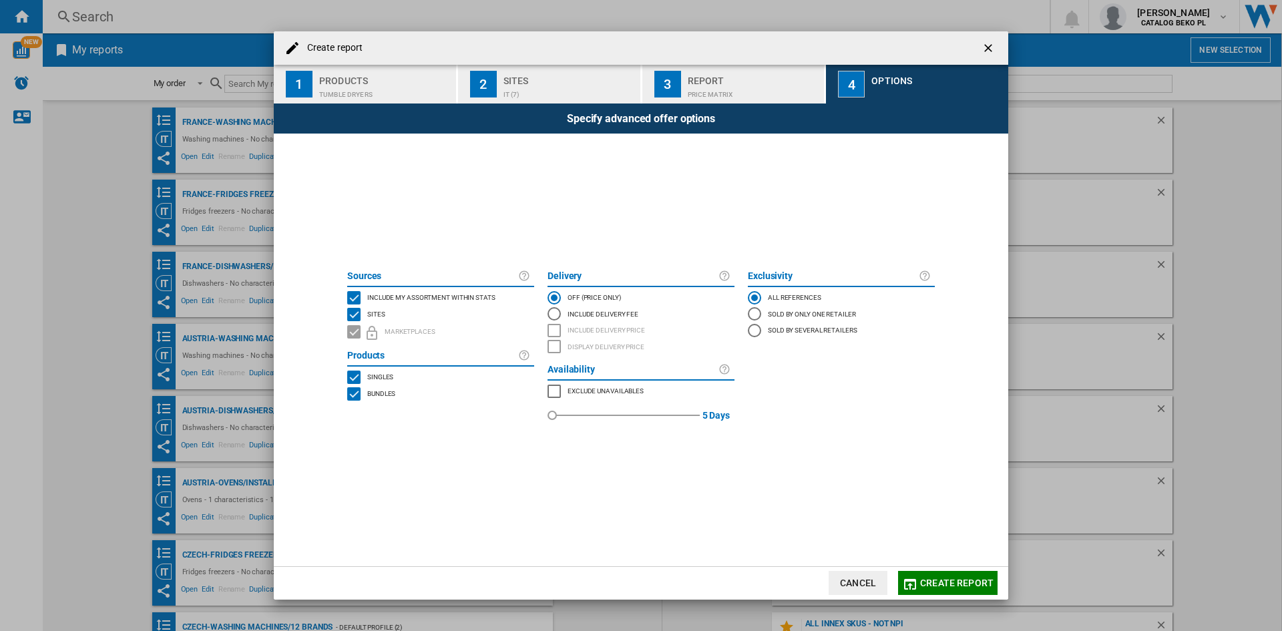
click at [399, 298] on span "Include my assortment within stats" at bounding box center [431, 296] width 128 height 9
click at [947, 573] on button "Create report" at bounding box center [948, 583] width 100 height 24
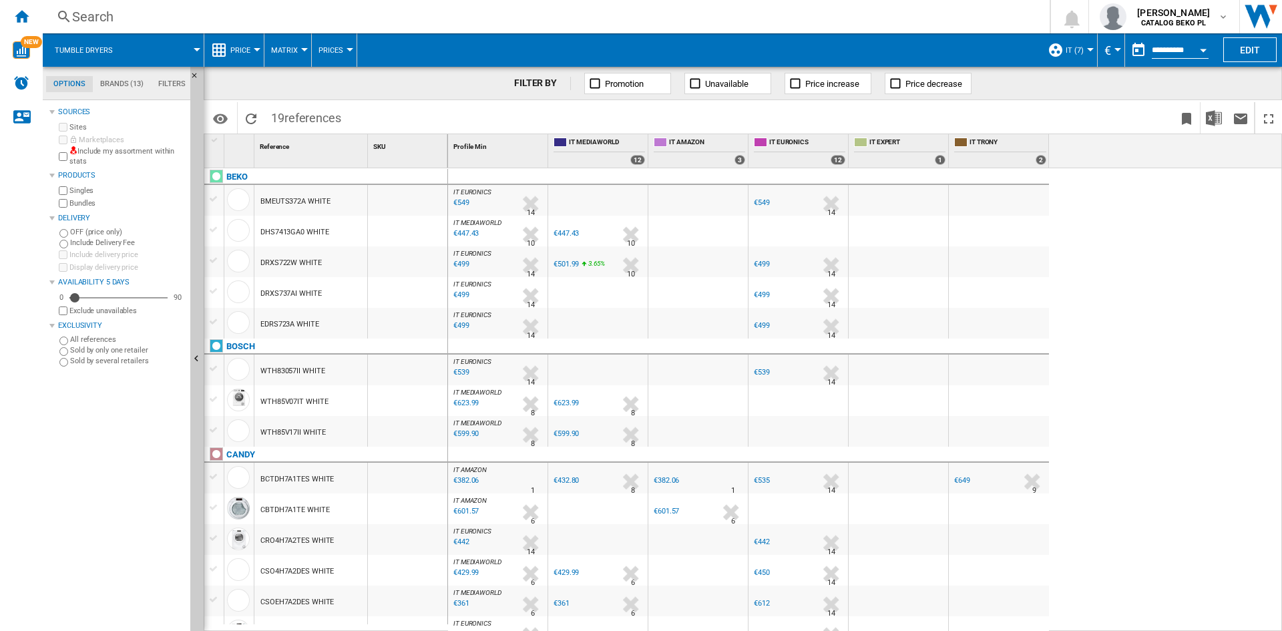
click at [236, 57] on button "Price" at bounding box center [243, 49] width 27 height 33
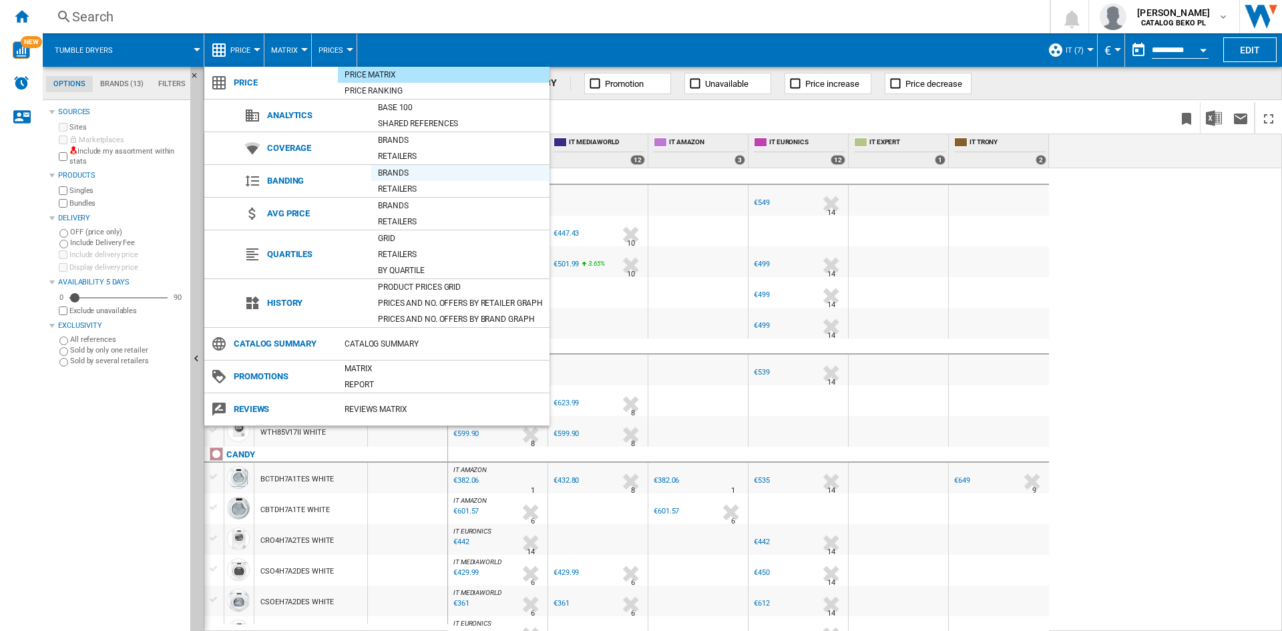
click at [402, 170] on div "Brands" at bounding box center [460, 172] width 178 height 13
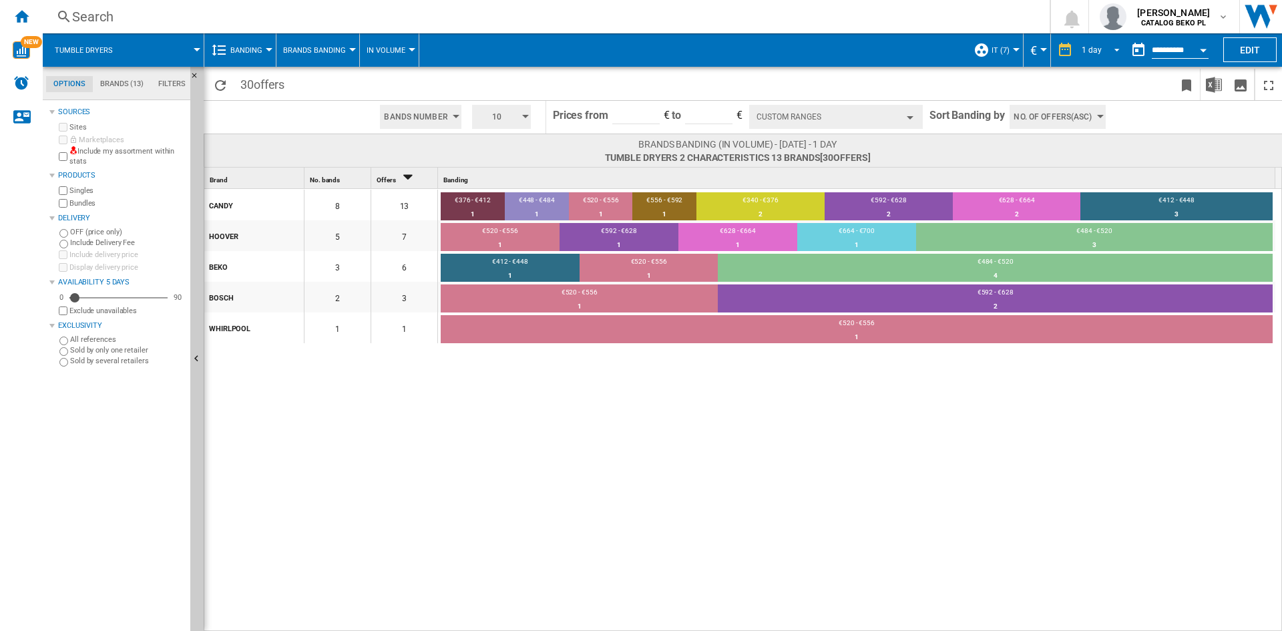
click at [1117, 48] on span "REPORTS.WIZARD.STEPS.REPORT.STEPS.REPORT_OPTIONS.PERIOD: 1 day" at bounding box center [1113, 49] width 16 height 12
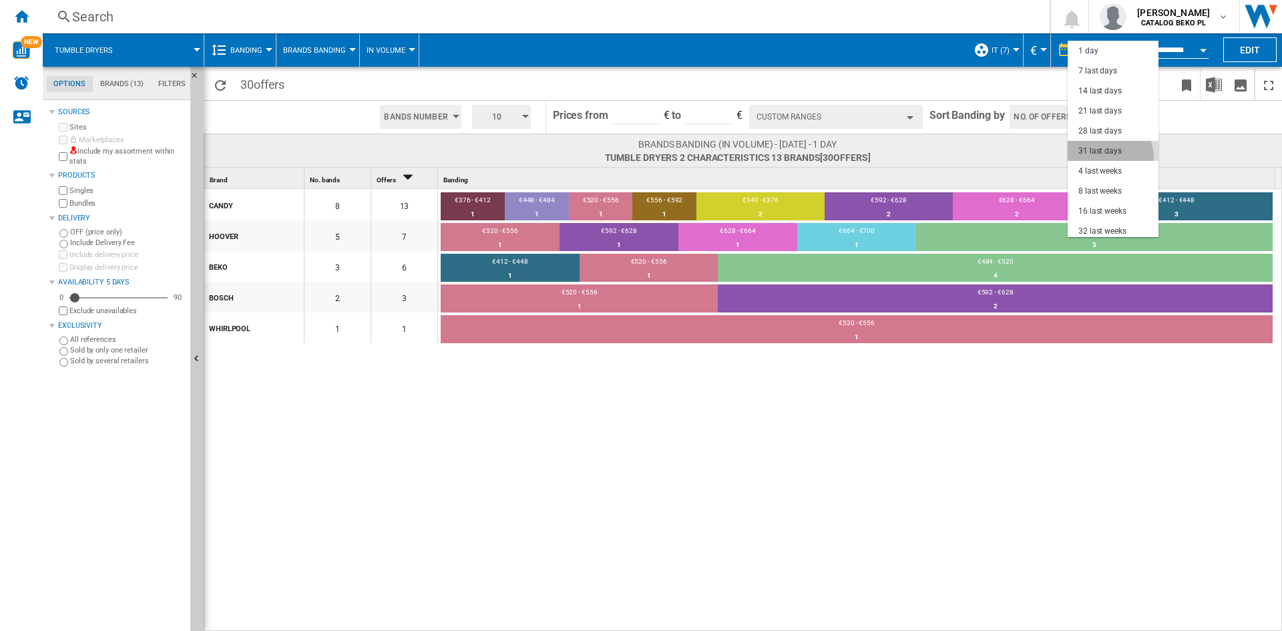
click at [1107, 157] on md-option "31 last days" at bounding box center [1113, 151] width 91 height 20
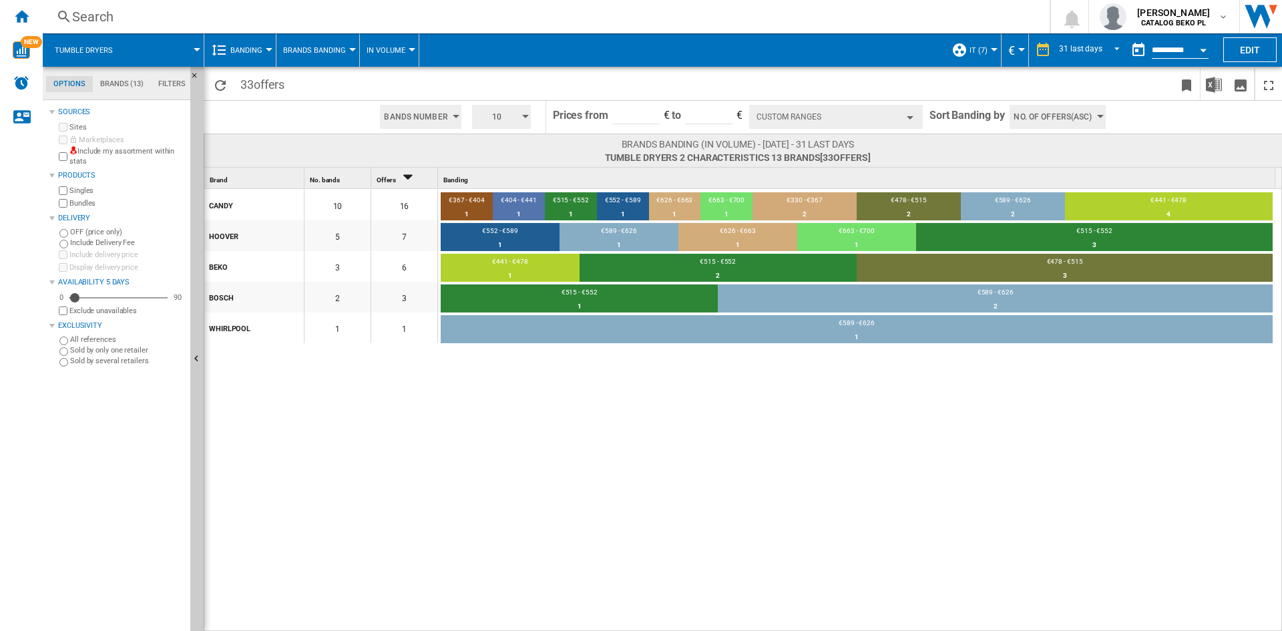
click at [1084, 102] on div "No. of offers(Asc)" at bounding box center [1058, 117] width 106 height 32
click at [1045, 170] on span "Price(Asc)" at bounding box center [1034, 167] width 37 height 9
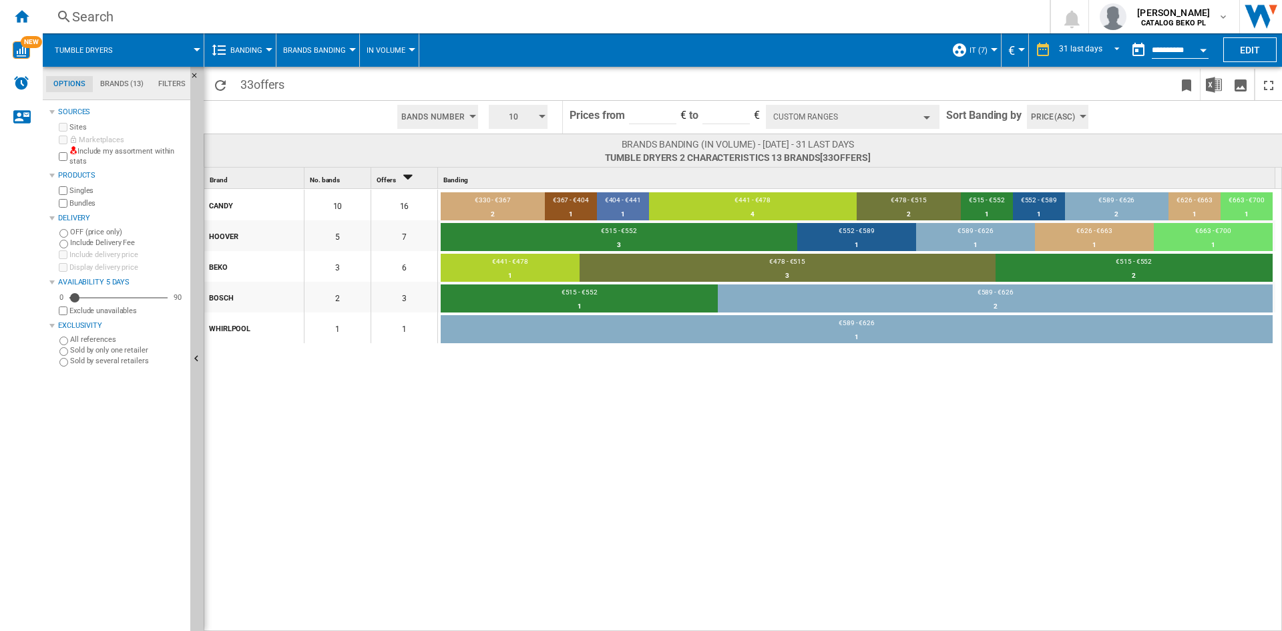
click at [523, 132] on div "10" at bounding box center [518, 117] width 69 height 32
click at [513, 164] on button "5" at bounding box center [520, 167] width 64 height 13
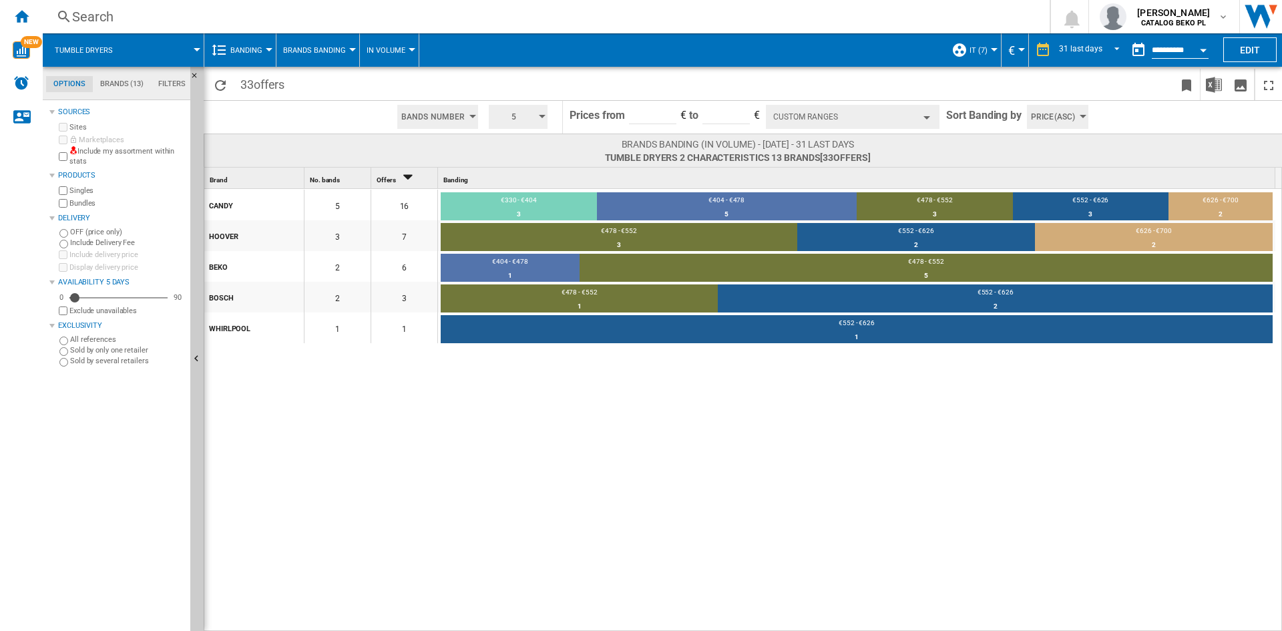
click at [506, 400] on div "CANDY 5 16 €330 - €404 3 18.75% €404 - €478 5 31.25% €478 - €552 3 18.75% €552 …" at bounding box center [743, 411] width 1079 height 444
click at [894, 119] on button "Custom Ranges" at bounding box center [853, 117] width 174 height 24
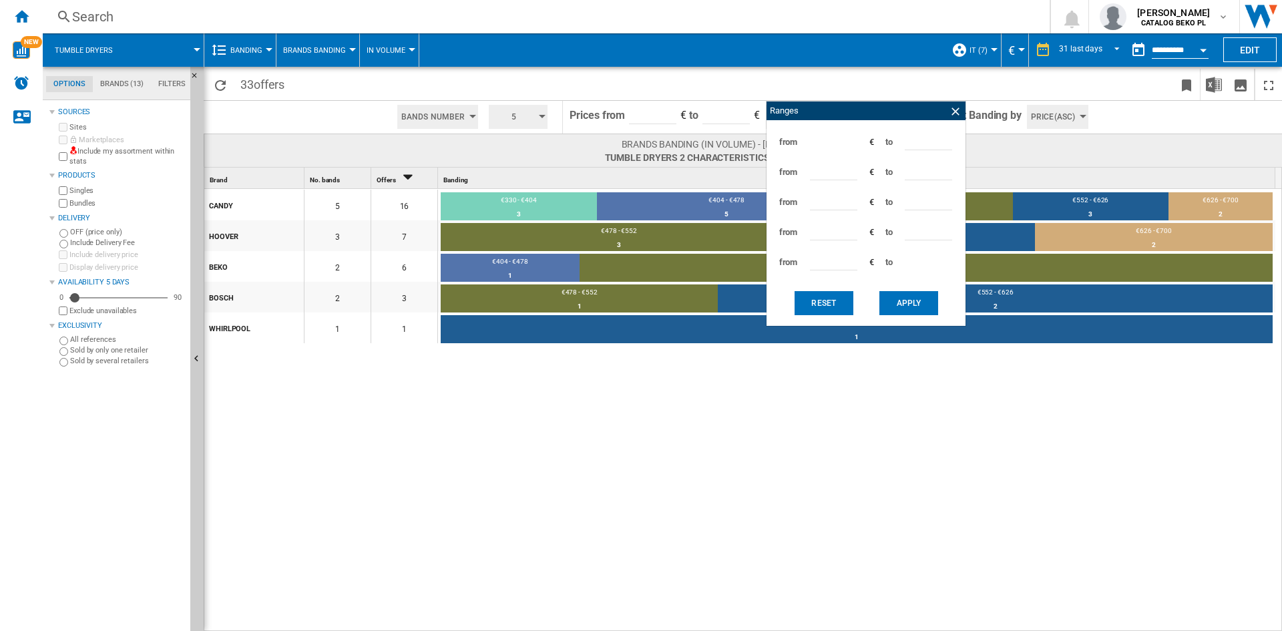
click at [916, 144] on input "***" at bounding box center [928, 140] width 47 height 20
type input "***"
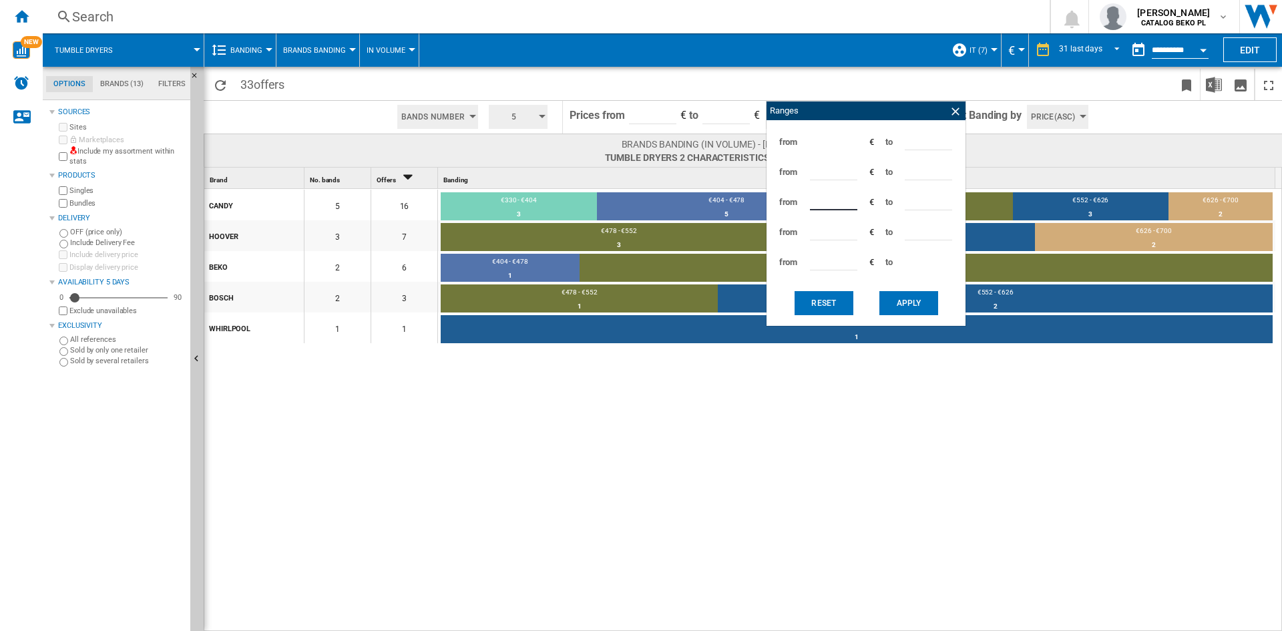
type input "***"
type input "*"
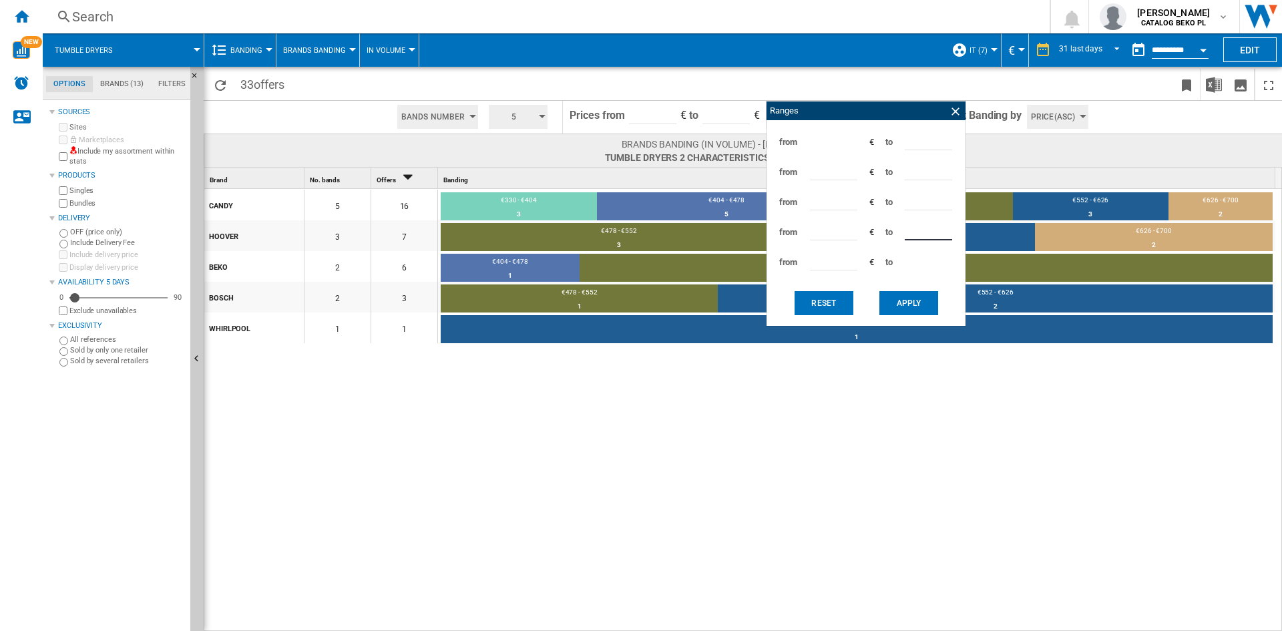
type input "*"
type input "***"
click at [901, 301] on button "Apply" at bounding box center [909, 303] width 59 height 24
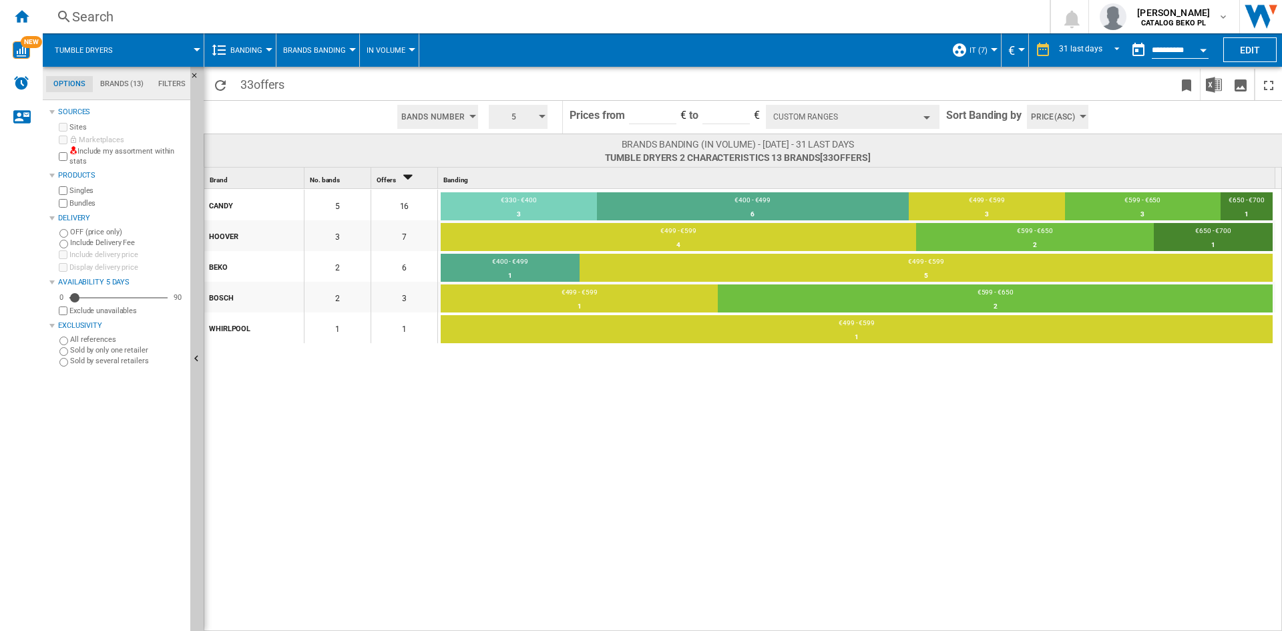
click at [886, 496] on div "CANDY 5 16 €330 - €400 3 18.75% €400 - €499 6 37.5% €499 - €599 3 18.75% €599 -…" at bounding box center [743, 411] width 1079 height 444
click at [316, 49] on span "Brands Banding" at bounding box center [314, 50] width 63 height 9
click at [345, 144] on span "Price banding by Brand" at bounding box center [338, 147] width 103 height 12
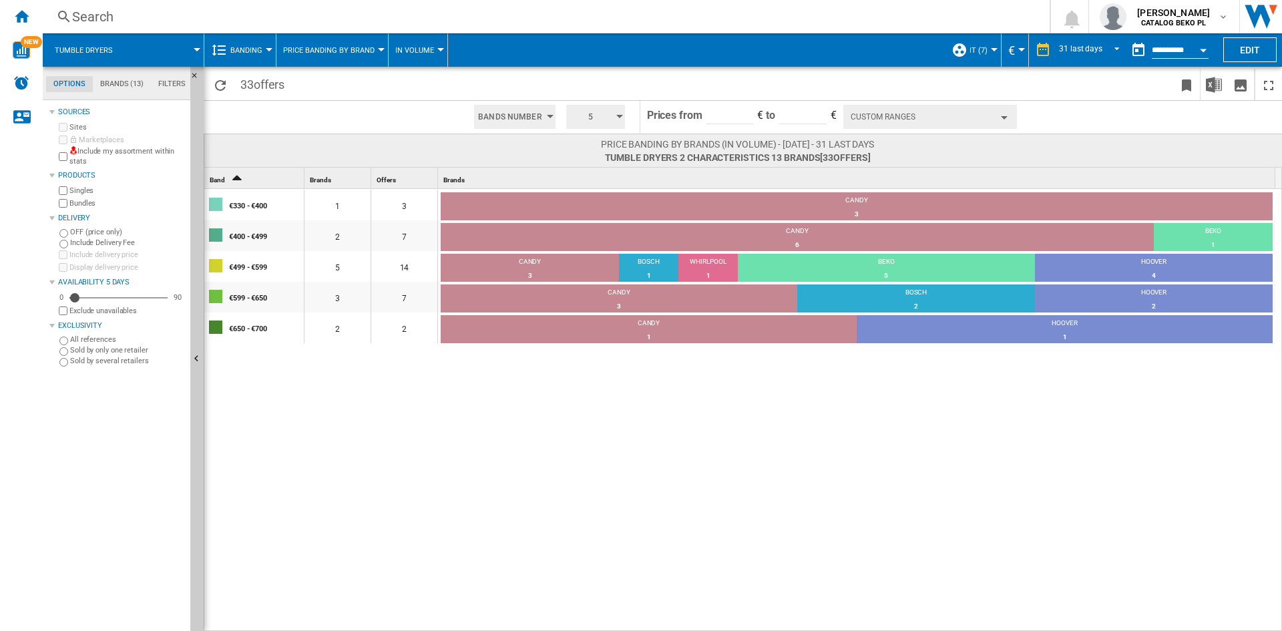
click at [943, 111] on button "Custom Ranges" at bounding box center [931, 117] width 174 height 24
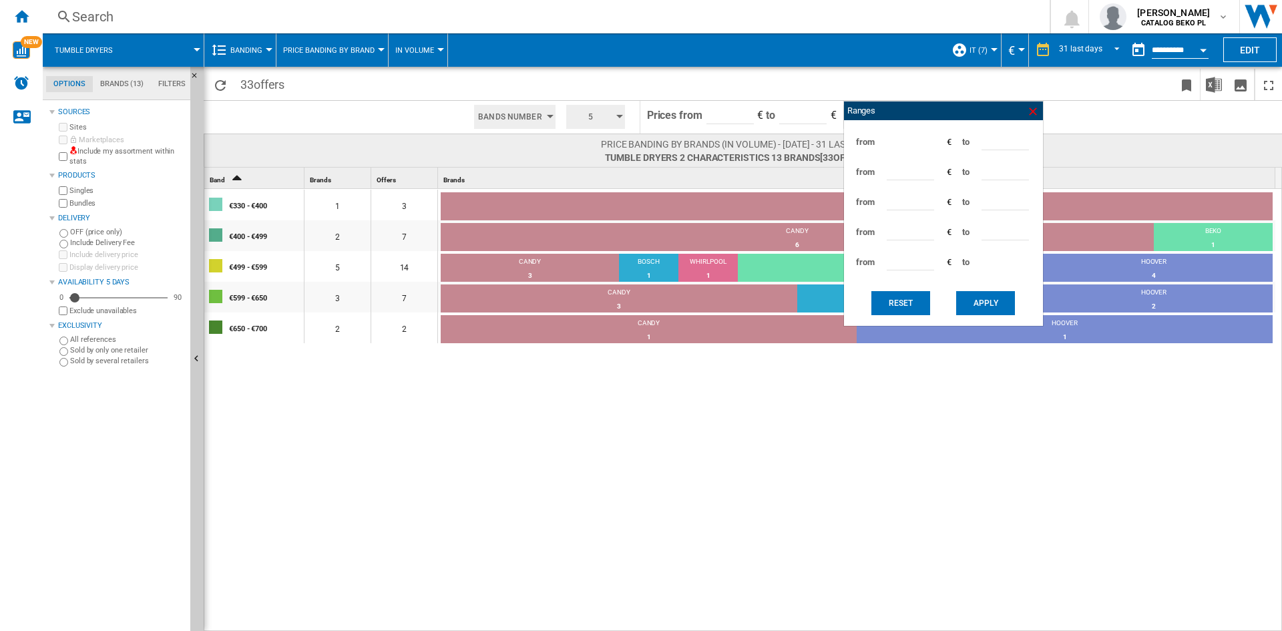
click at [1033, 110] on ng-md-icon at bounding box center [1033, 111] width 13 height 13
click at [1033, 110] on span at bounding box center [1149, 117] width 265 height 33
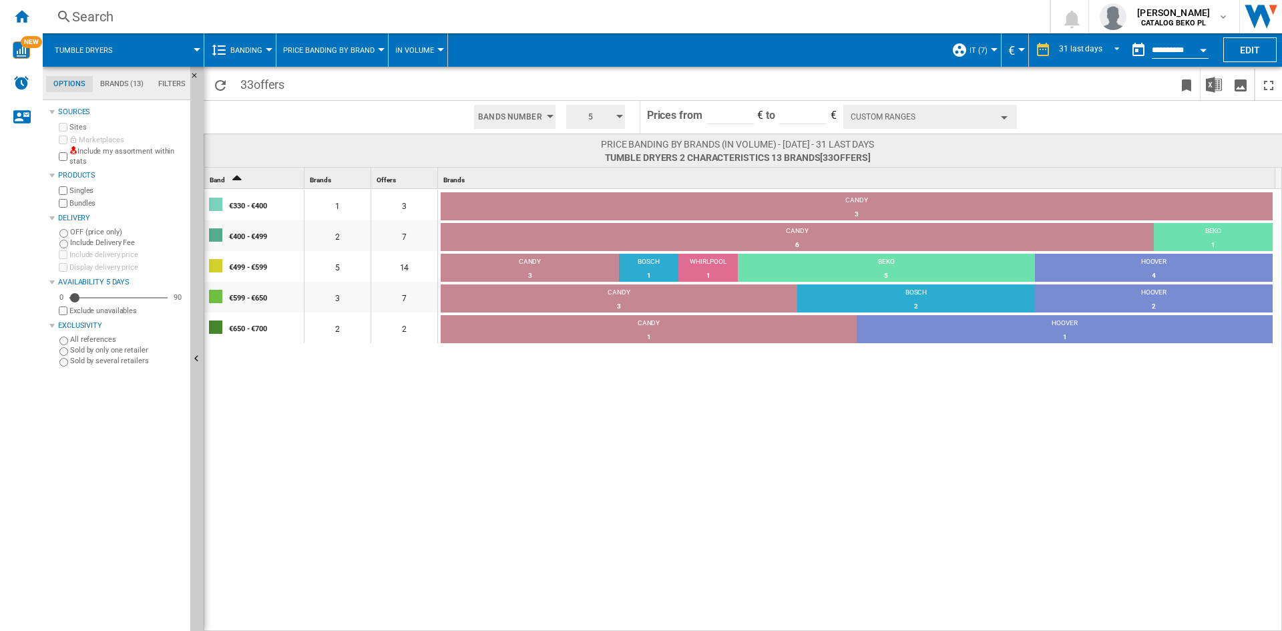
click at [845, 486] on div "€330 - €400 1 3 CANDY 3 100% €400 - €499 2 7 CANDY 6 85.71% BEKO 1 14.29% €499 …" at bounding box center [743, 411] width 1079 height 444
click at [685, 432] on div "€330 - €400 1 3 CANDY 3 100% €400 - €499 2 7 CANDY 6 85.71% BEKO 1 14.29% €499 …" at bounding box center [743, 411] width 1079 height 444
click at [539, 465] on div "€330 - €400 1 3 CANDY 3 100% €400 - €499 2 7 CANDY 6 85.71% BEKO 1 14.29% €499 …" at bounding box center [743, 411] width 1079 height 444
click at [197, 373] on button "Hide" at bounding box center [196, 360] width 13 height 586
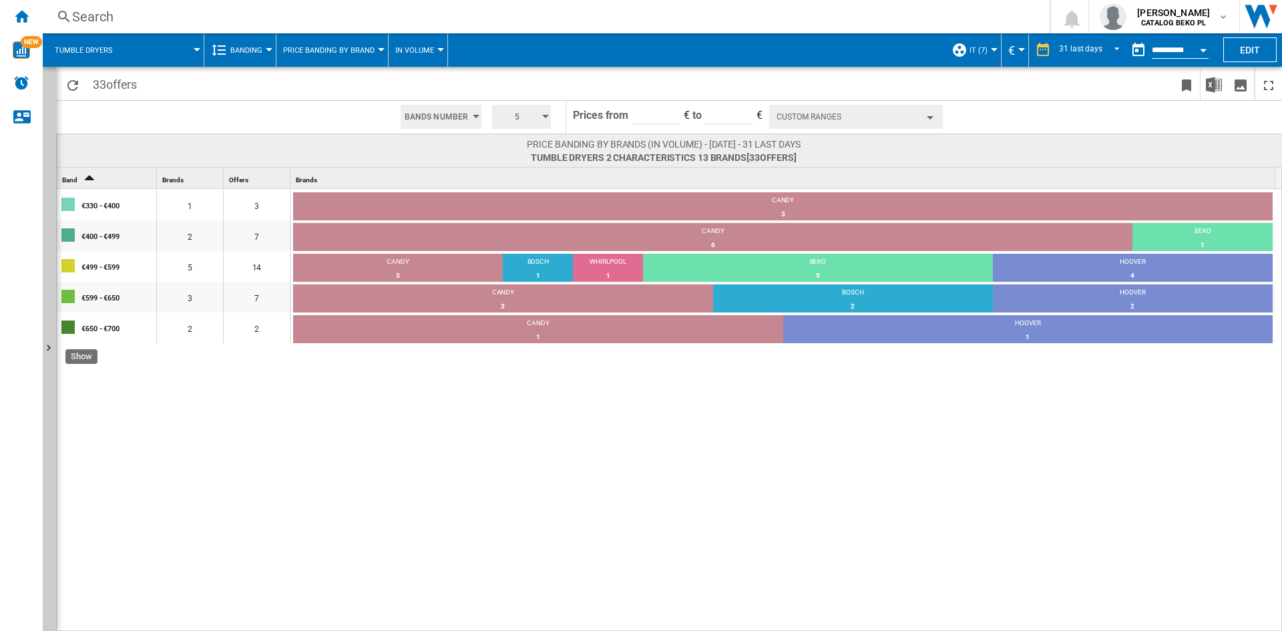
drag, startPoint x: 51, startPoint y: 381, endPoint x: 245, endPoint y: 353, distance: 196.3
click at [51, 381] on button "Show" at bounding box center [49, 349] width 13 height 564
